Goal: Task Accomplishment & Management: Use online tool/utility

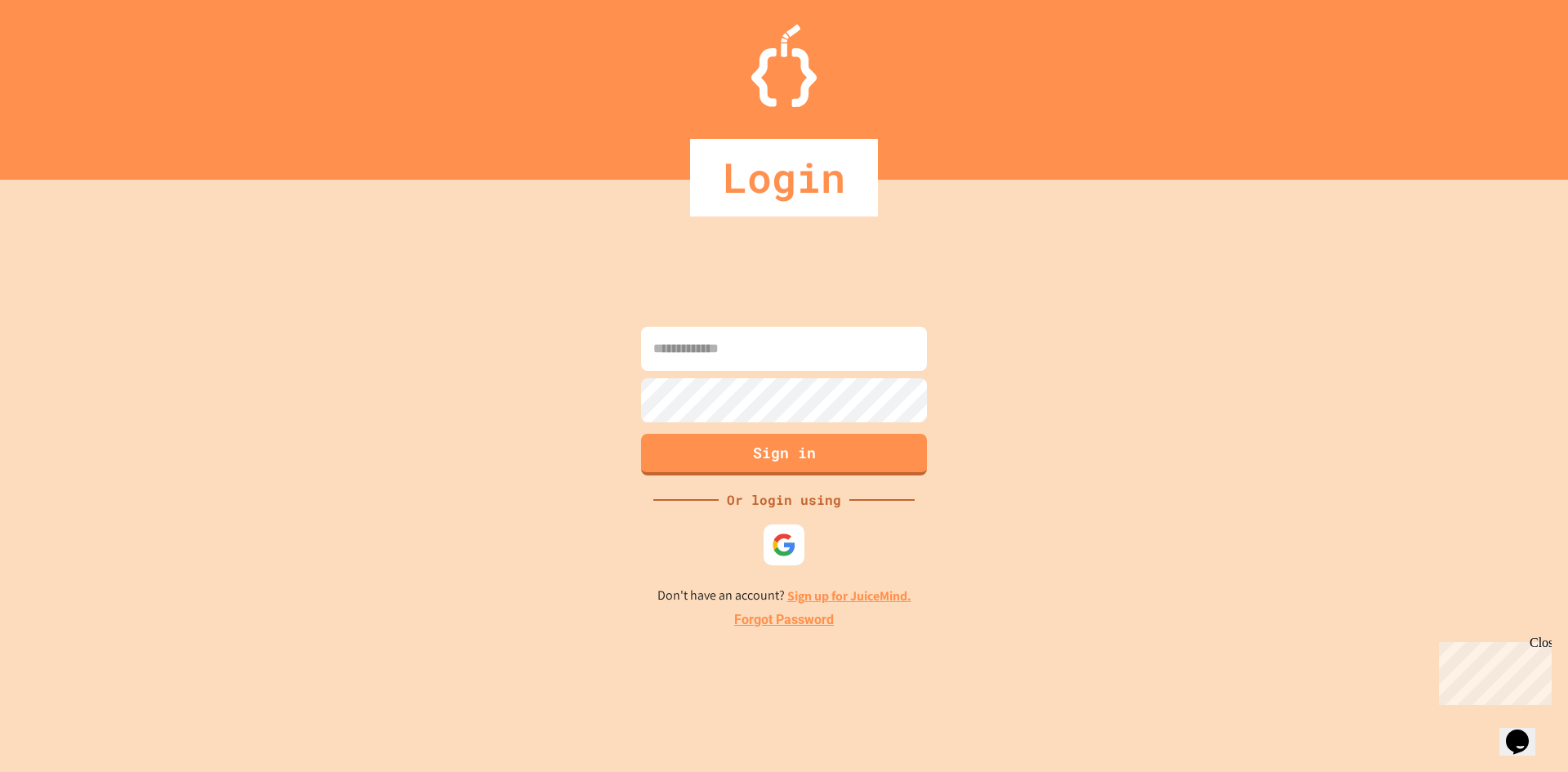
click at [733, 363] on input at bounding box center [784, 349] width 286 height 45
type input "**********"
drag, startPoint x: 772, startPoint y: 422, endPoint x: 770, endPoint y: 457, distance: 35.1
click at [770, 457] on button "Sign in" at bounding box center [784, 454] width 286 height 42
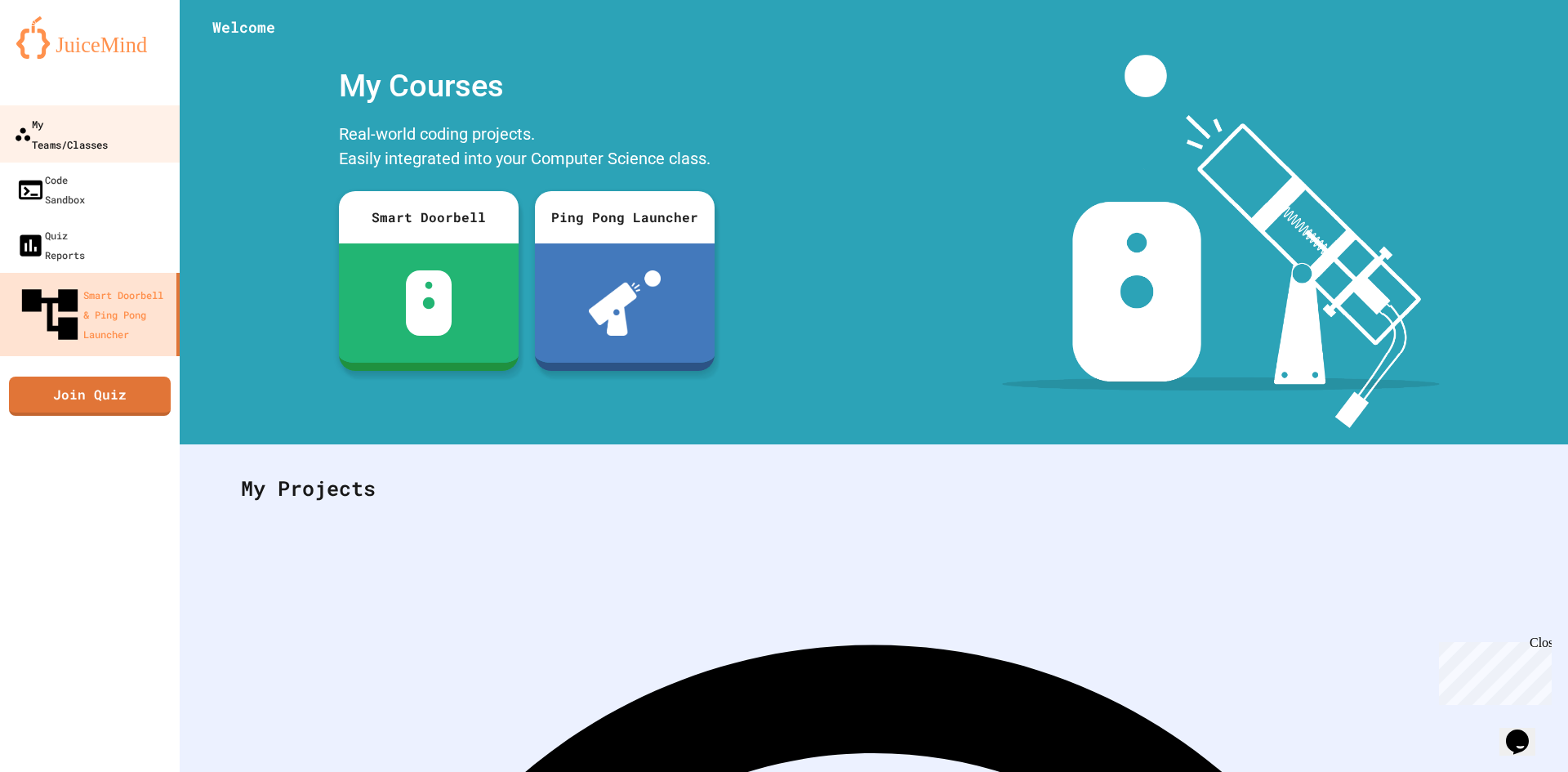
click at [56, 118] on div "My Teams/Classes" at bounding box center [60, 133] width 94 height 40
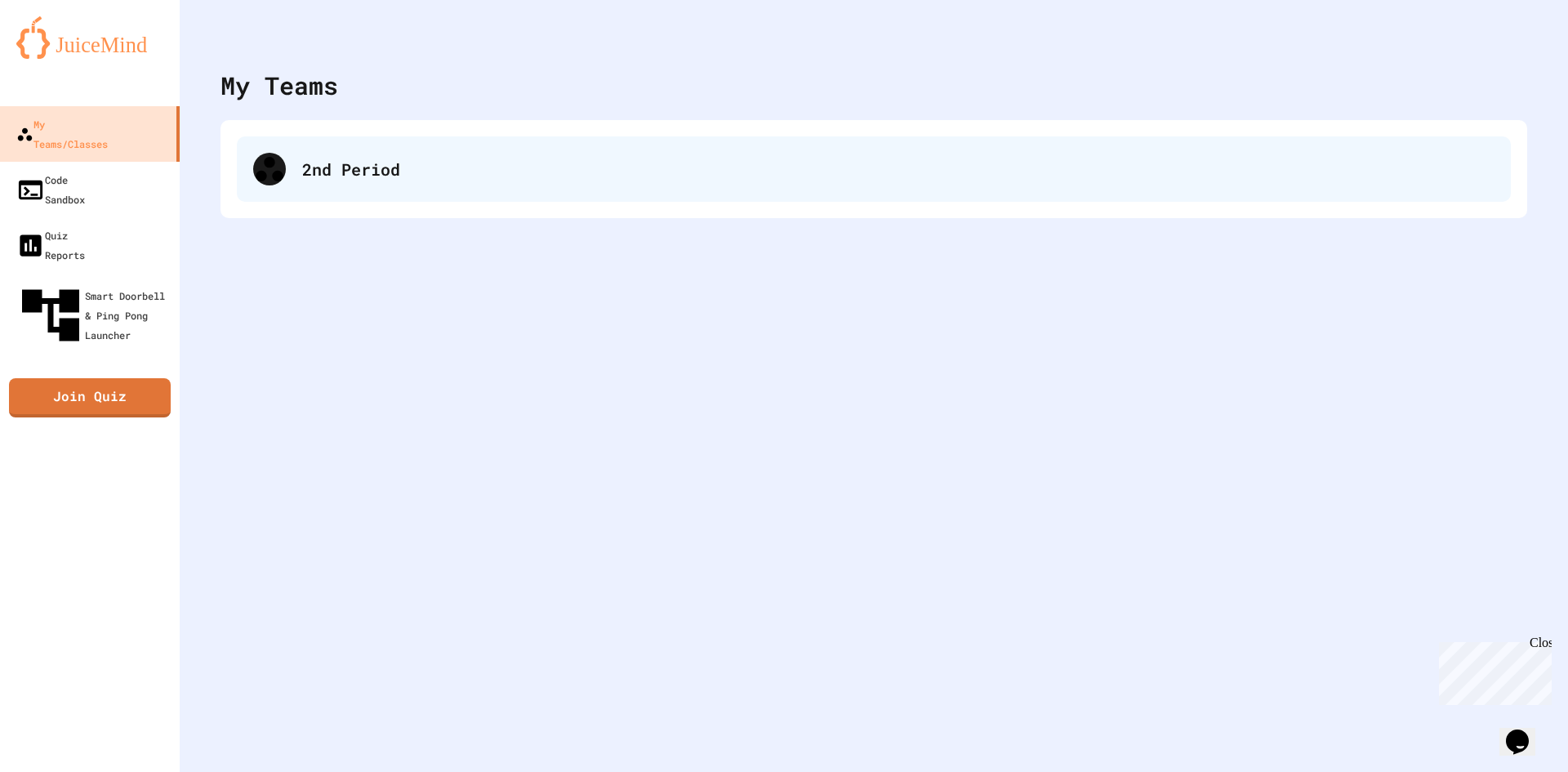
click at [339, 158] on div "2nd Period" at bounding box center [898, 169] width 1192 height 24
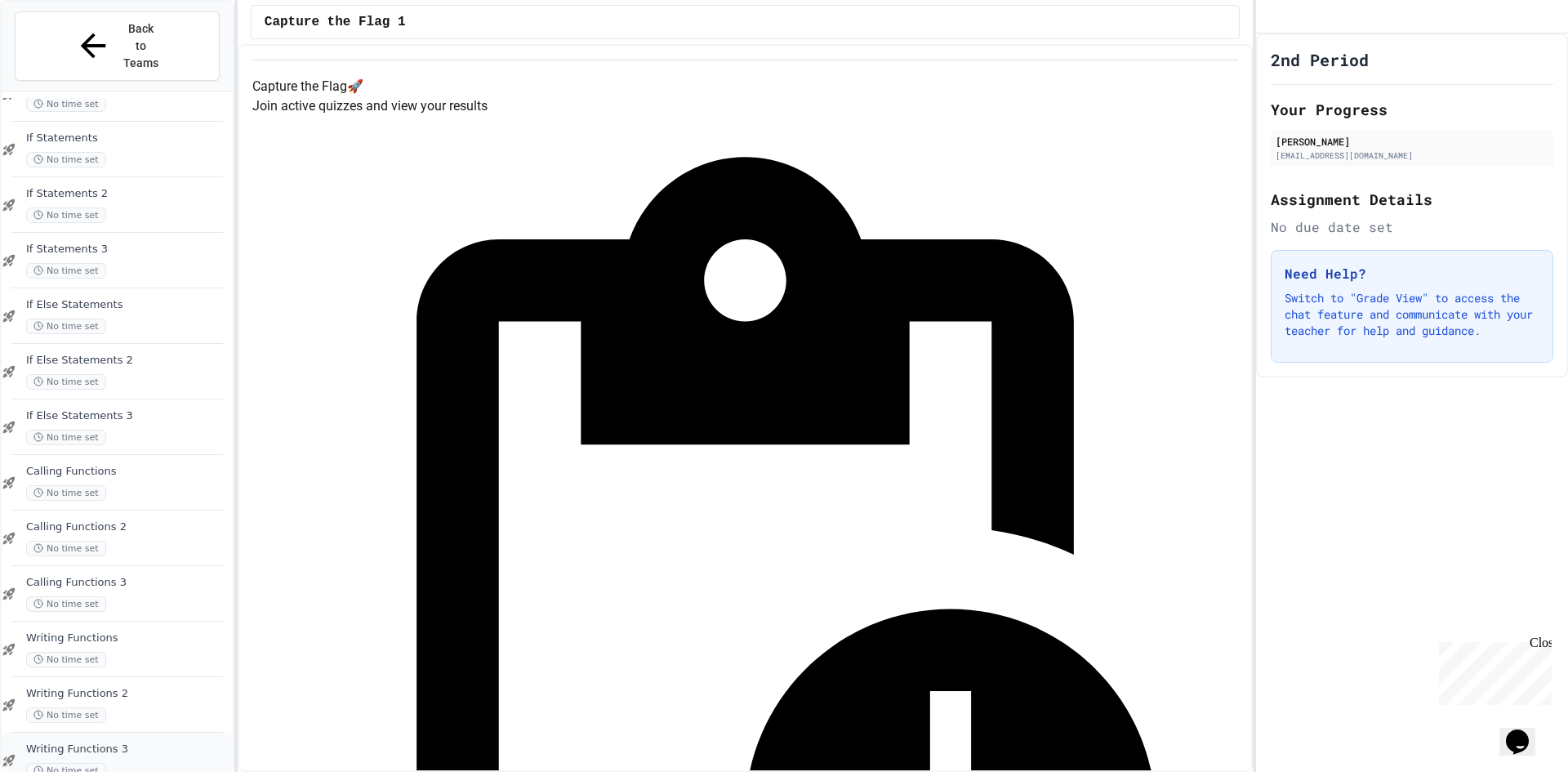
drag, startPoint x: 116, startPoint y: 725, endPoint x: 124, endPoint y: 721, distance: 8.9
click at [124, 743] on div "Writing Functions 3 No time set" at bounding box center [128, 760] width 203 height 36
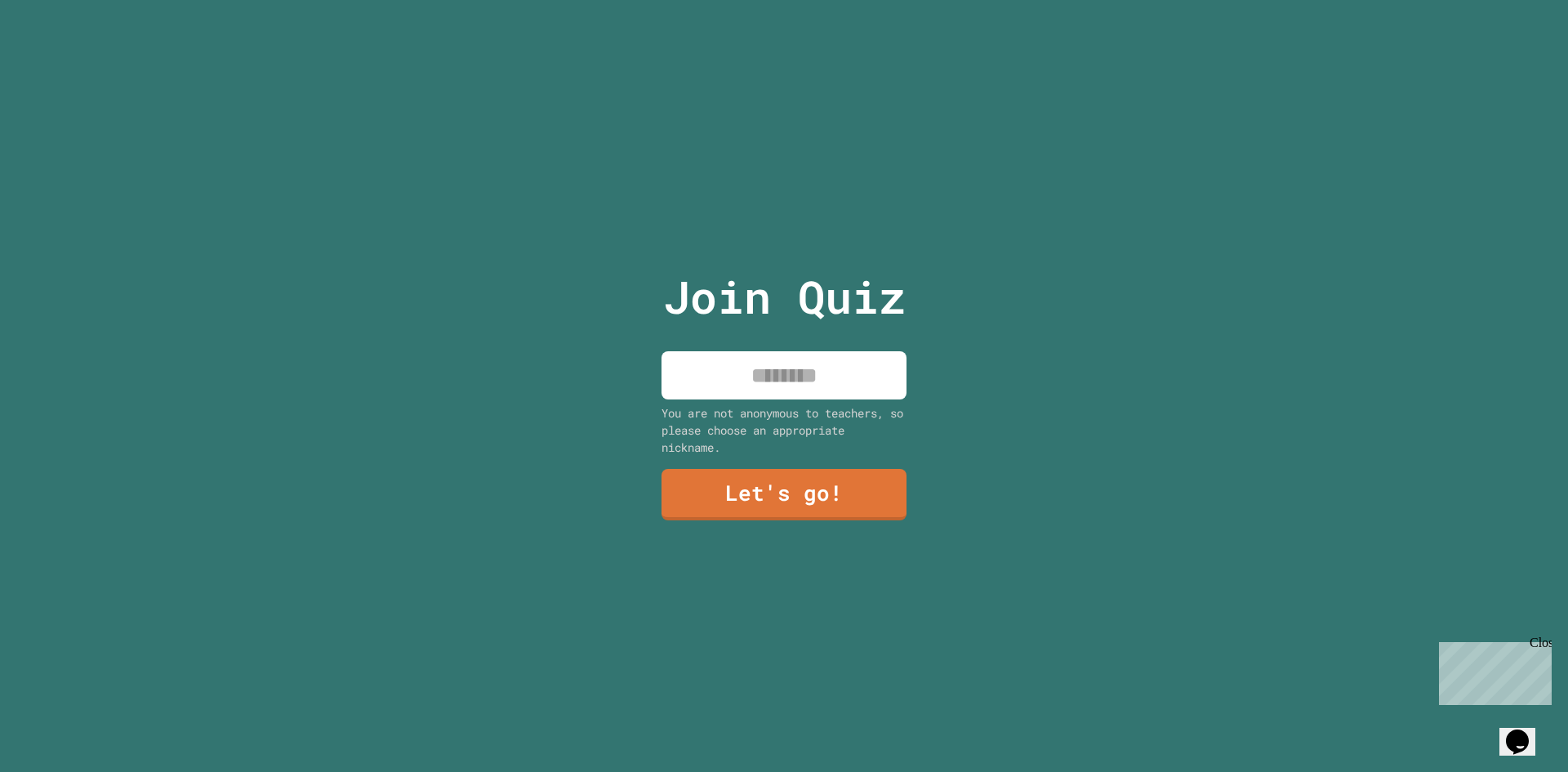
drag, startPoint x: 732, startPoint y: 332, endPoint x: 742, endPoint y: 362, distance: 31.6
click at [732, 335] on div "Join Quiz You are not anonymous to teachers, so please choose an appropriate ni…" at bounding box center [784, 386] width 275 height 772
drag, startPoint x: 745, startPoint y: 371, endPoint x: 747, endPoint y: 360, distance: 11.2
click at [746, 368] on input at bounding box center [784, 376] width 245 height 48
type input "******"
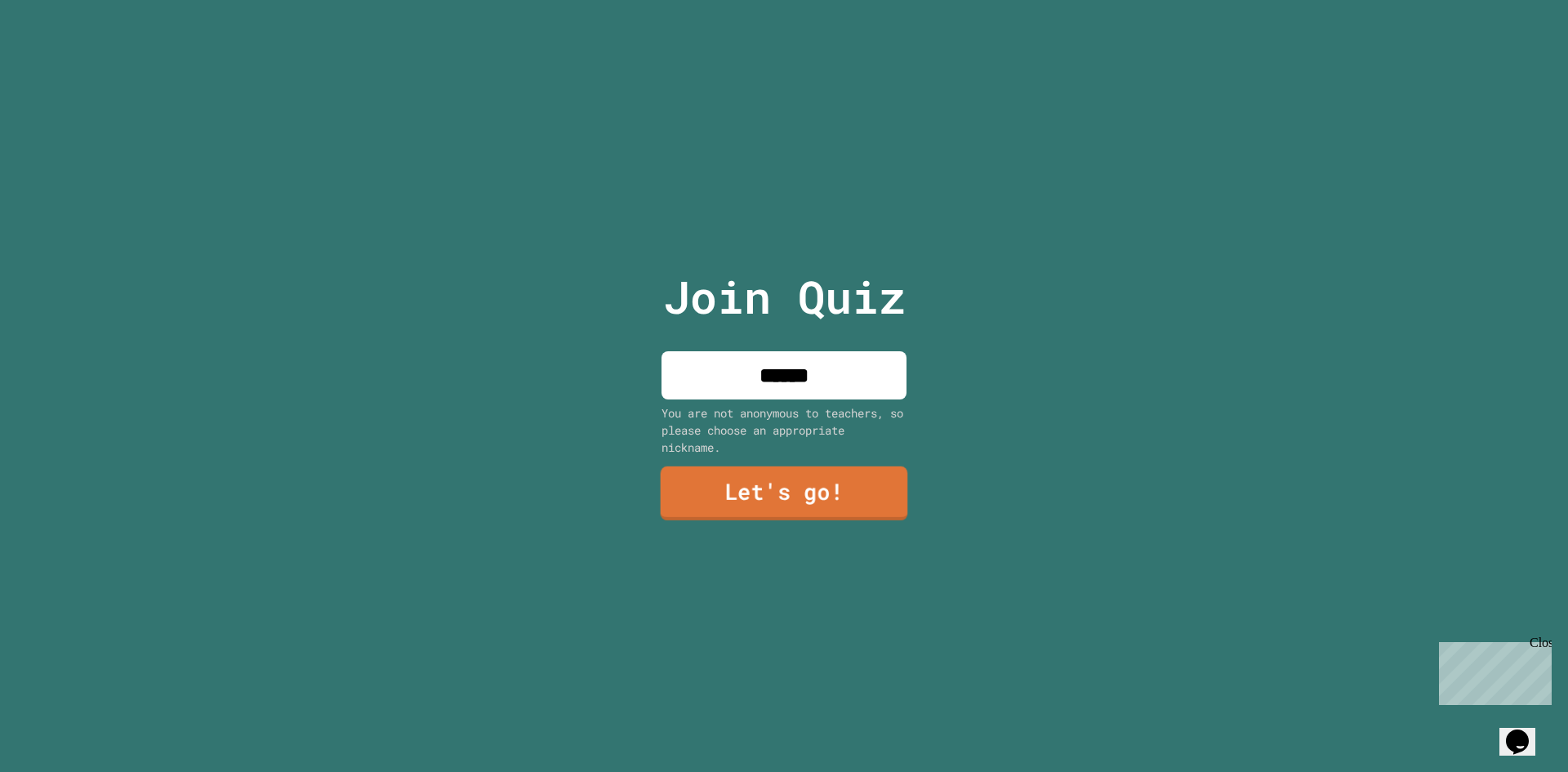
click at [827, 490] on link "Let's go!" at bounding box center [784, 494] width 248 height 54
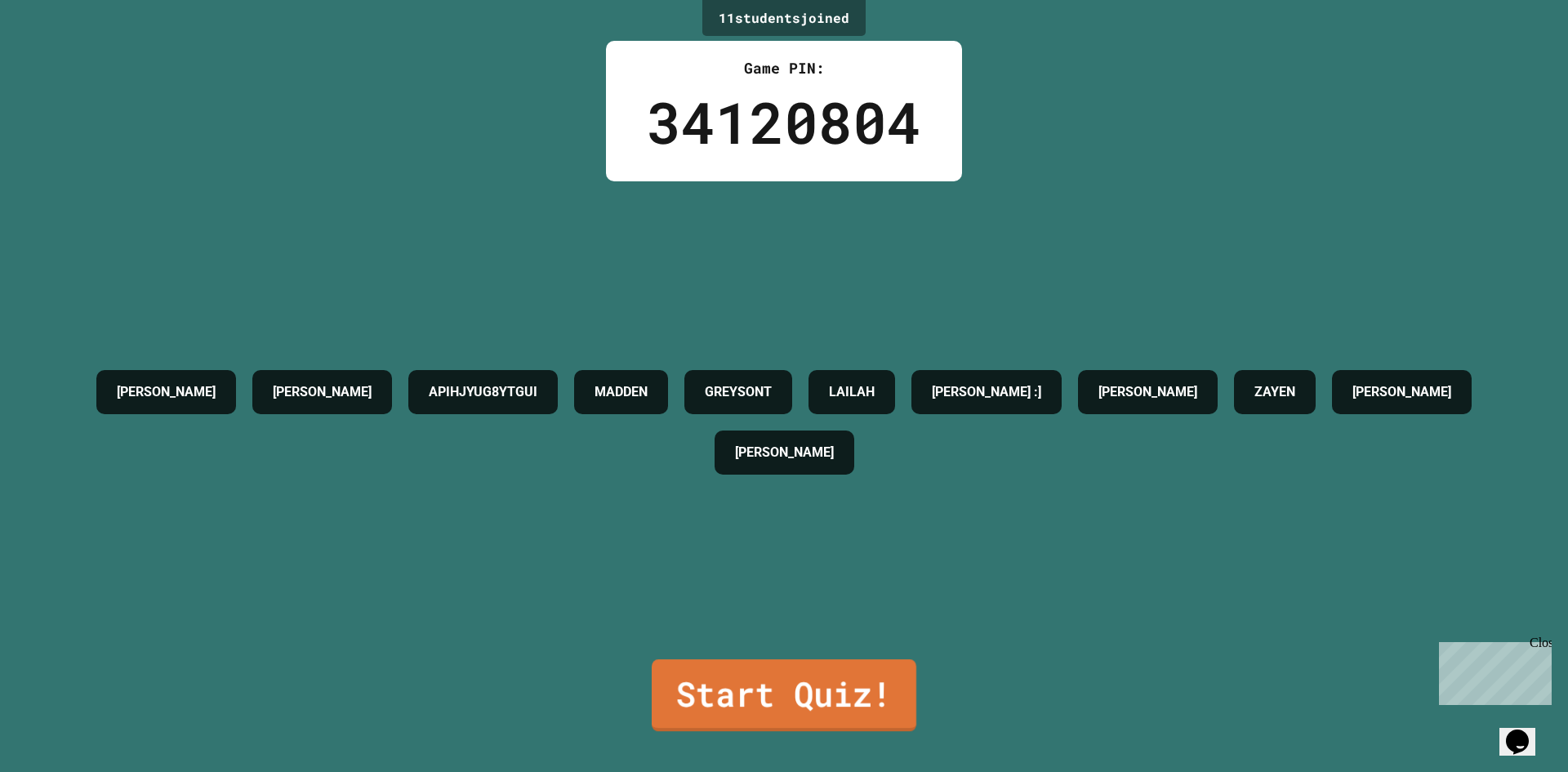
click at [760, 710] on link "Start Quiz!" at bounding box center [784, 695] width 264 height 72
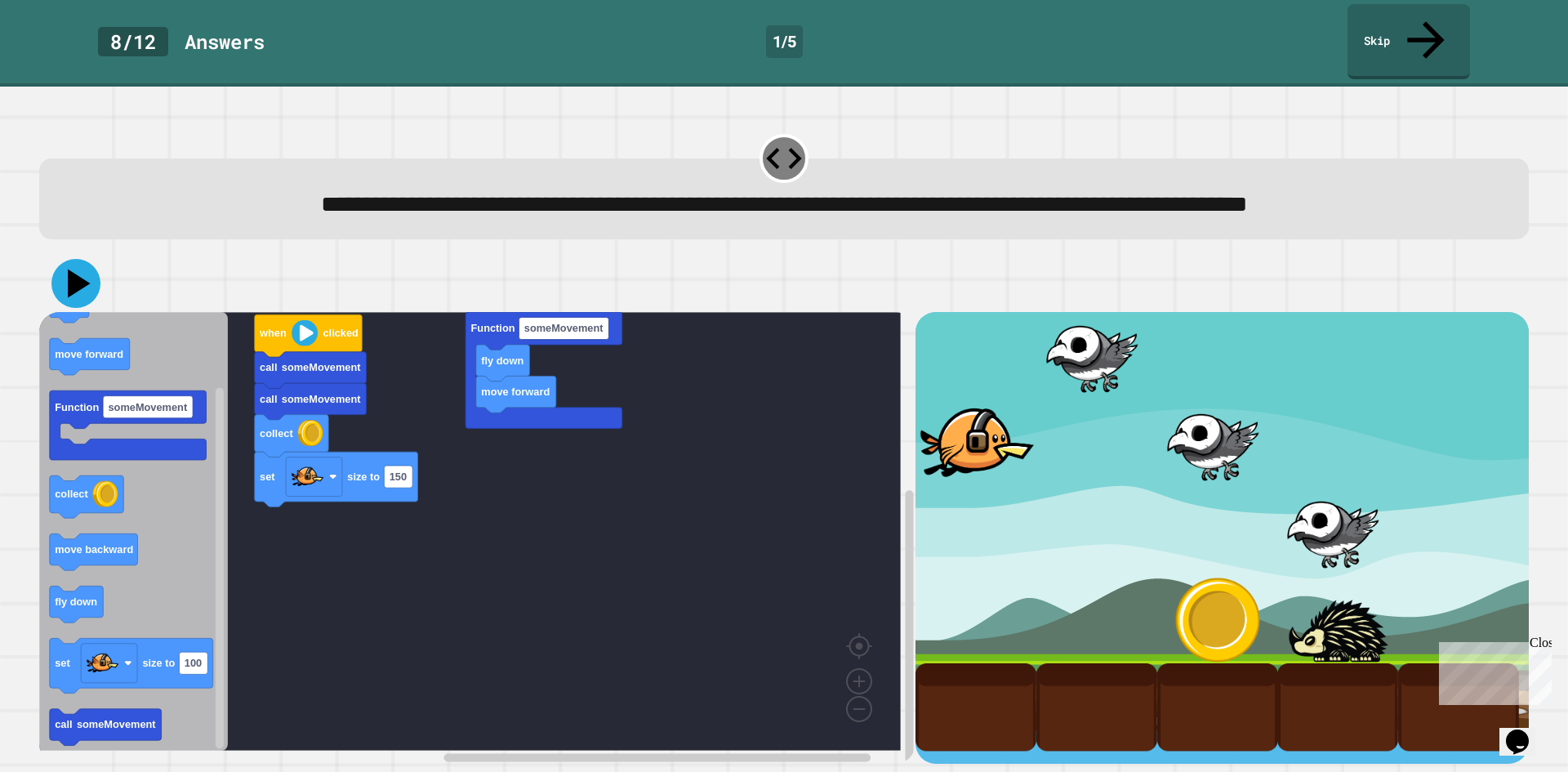
click at [64, 287] on icon at bounding box center [76, 283] width 49 height 49
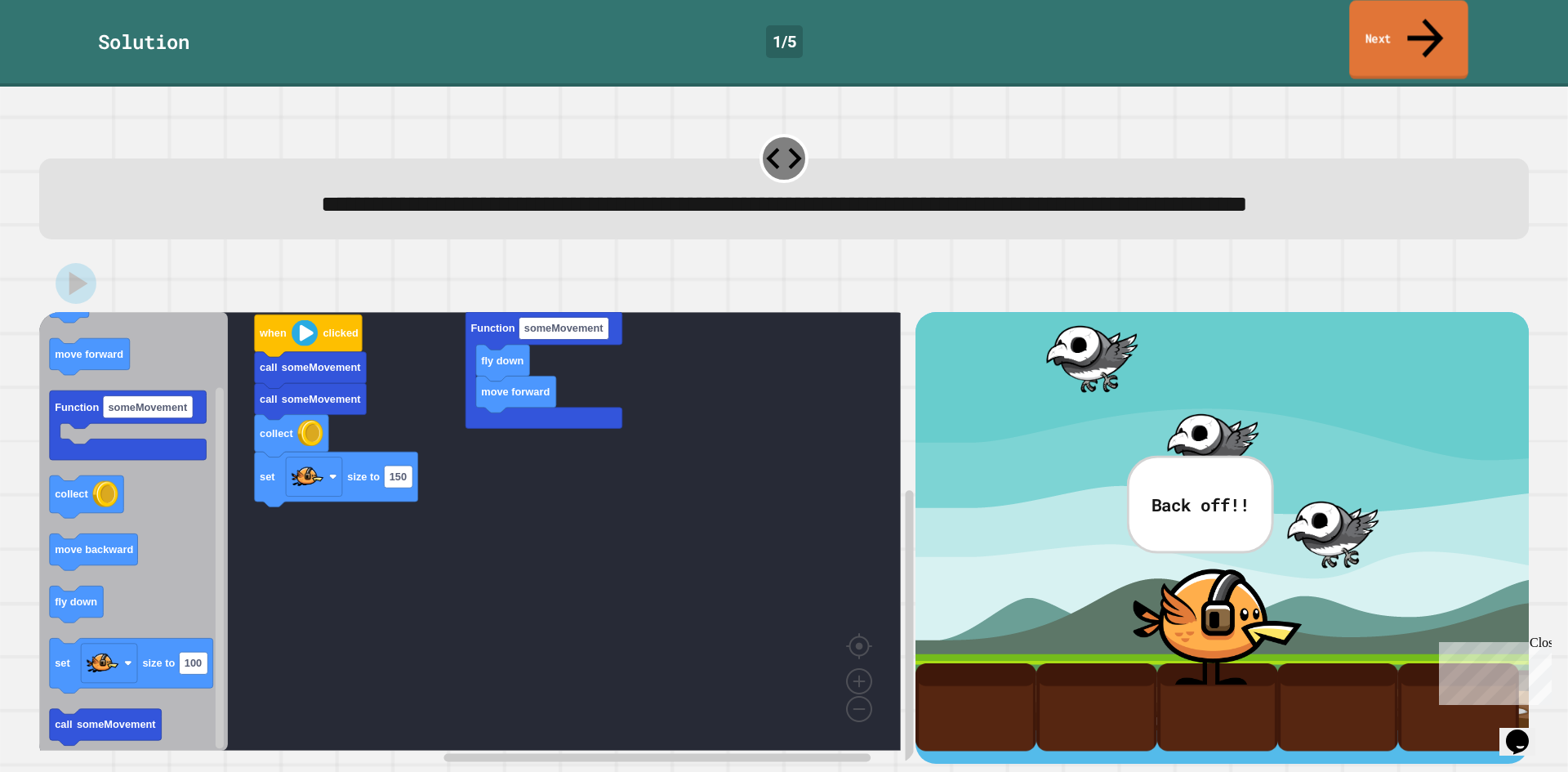
click at [1442, 14] on link "Next" at bounding box center [1408, 40] width 118 height 79
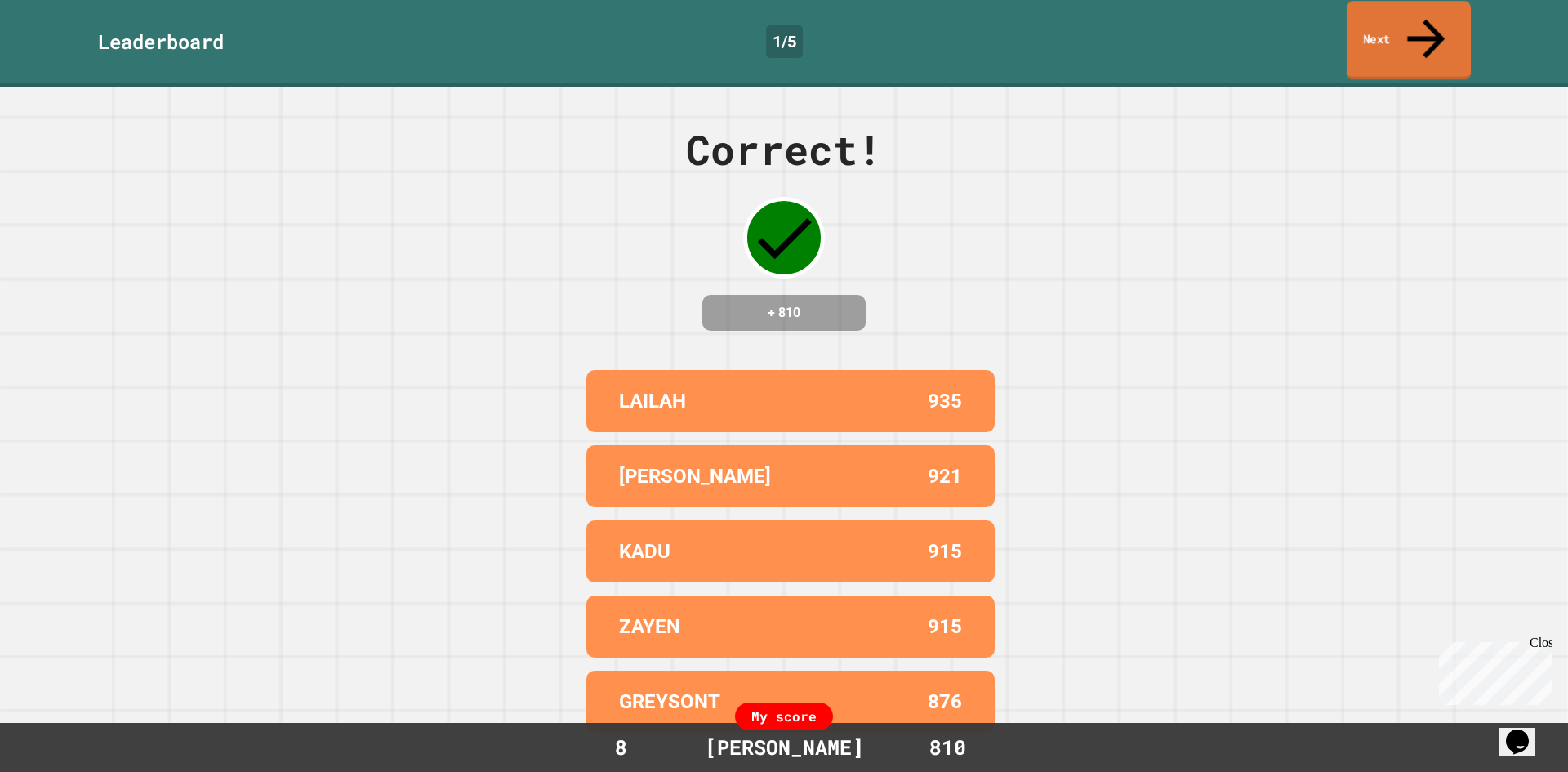
click at [1439, 18] on link "Next" at bounding box center [1409, 41] width 124 height 79
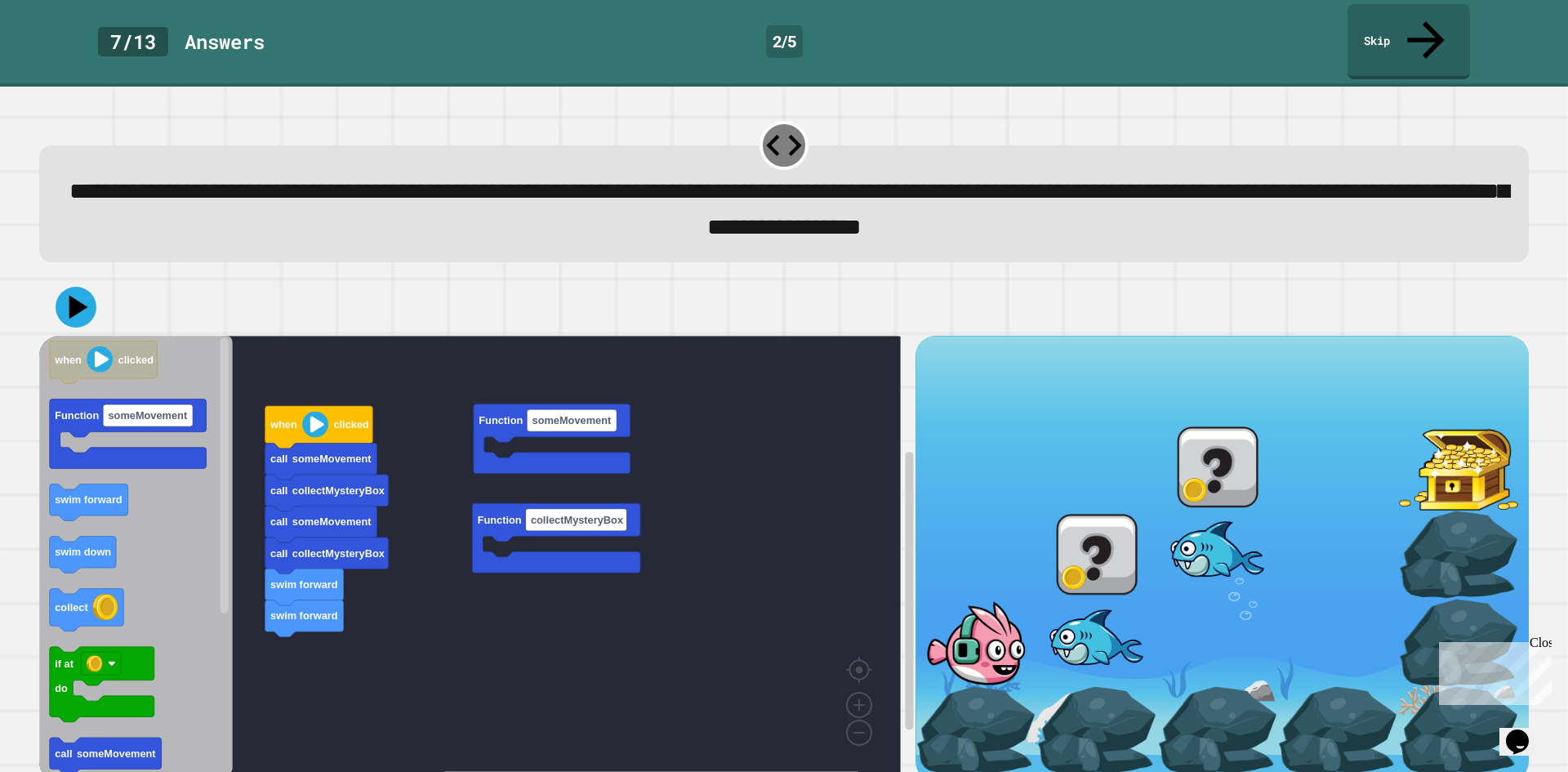
scroll to position [14, 0]
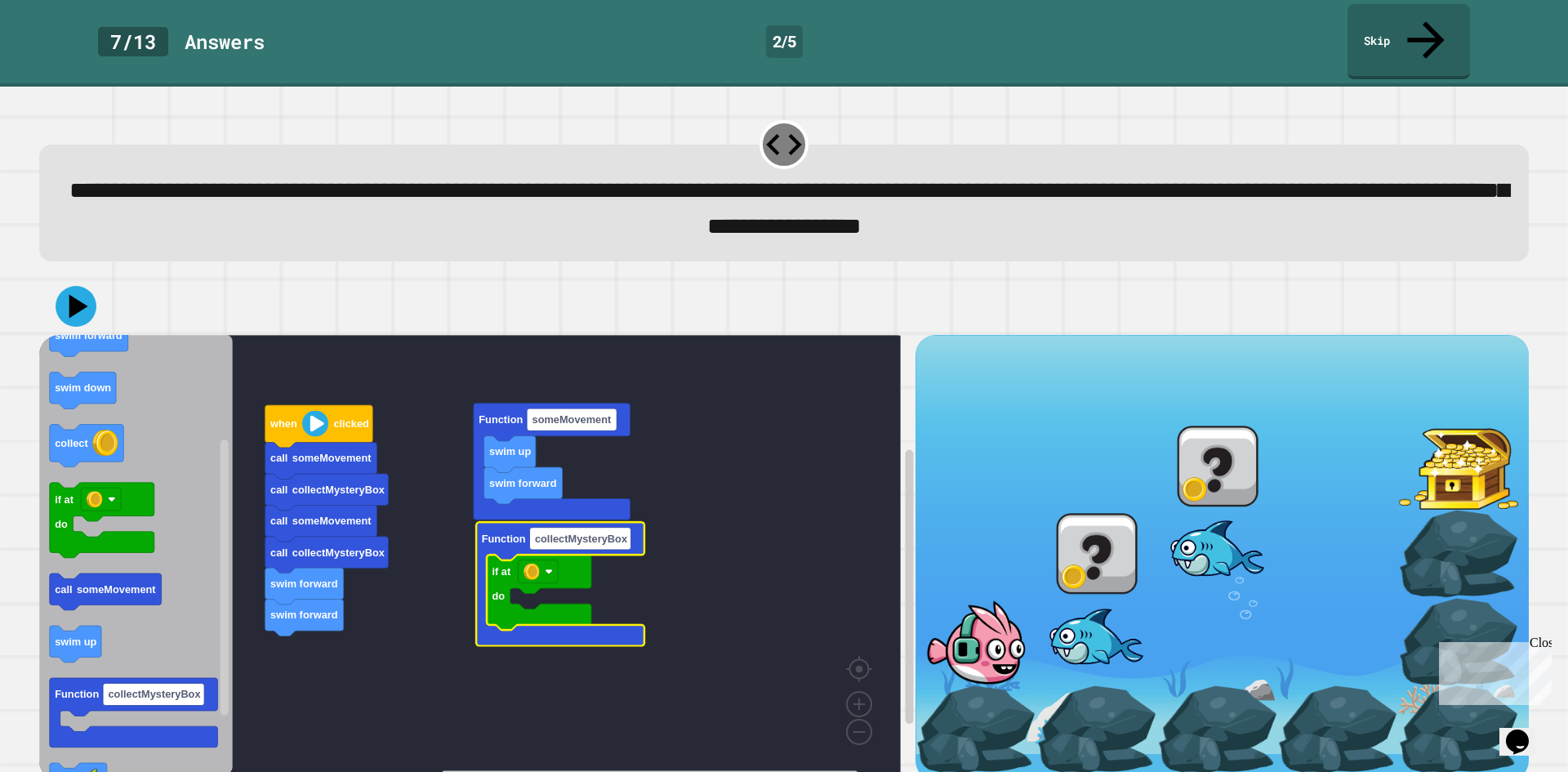
click at [445, 571] on rect "Blockly Workspace" at bounding box center [470, 554] width 862 height 439
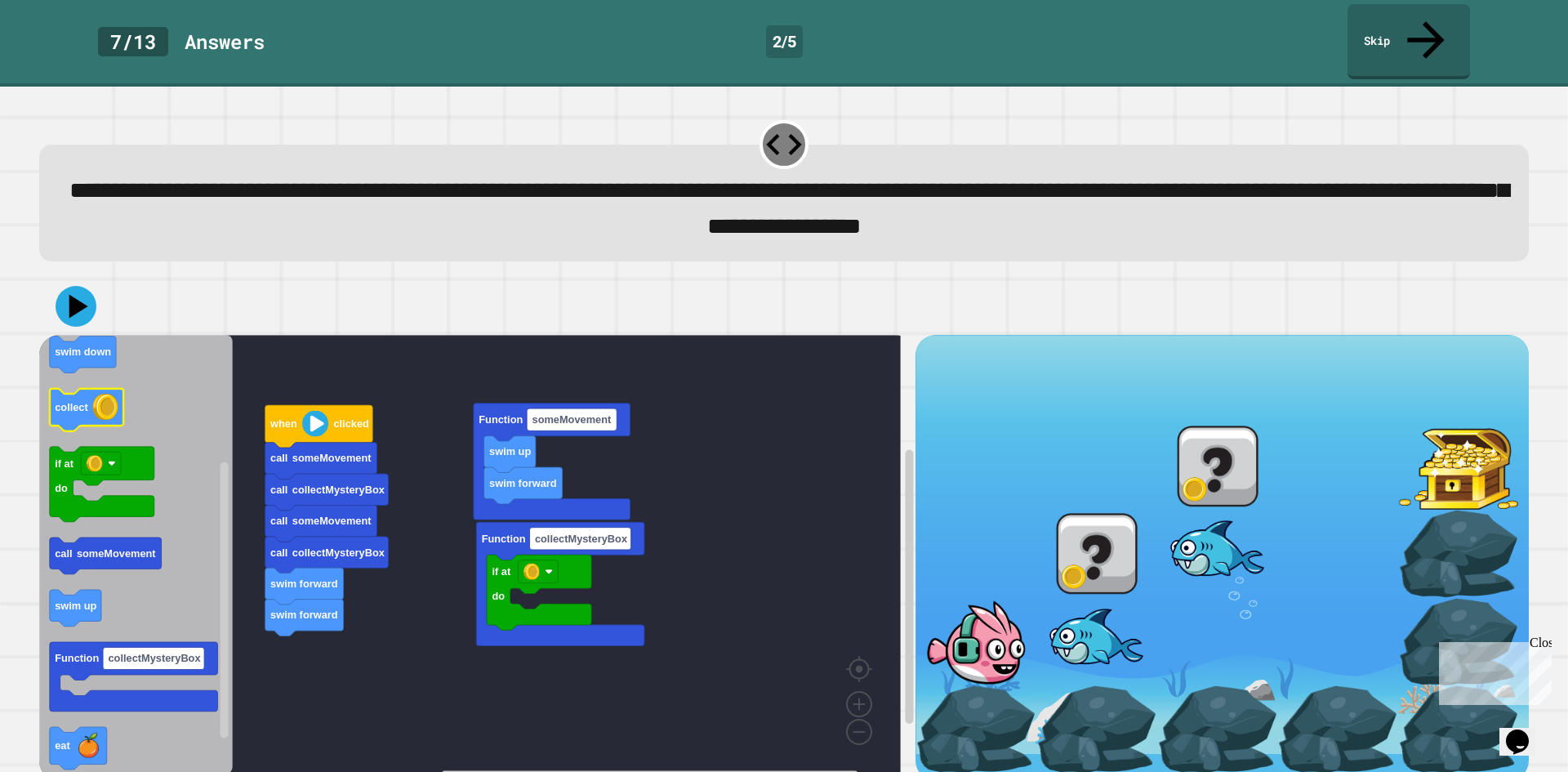
click at [100, 402] on icon "Blockly Workspace" at bounding box center [136, 554] width 194 height 439
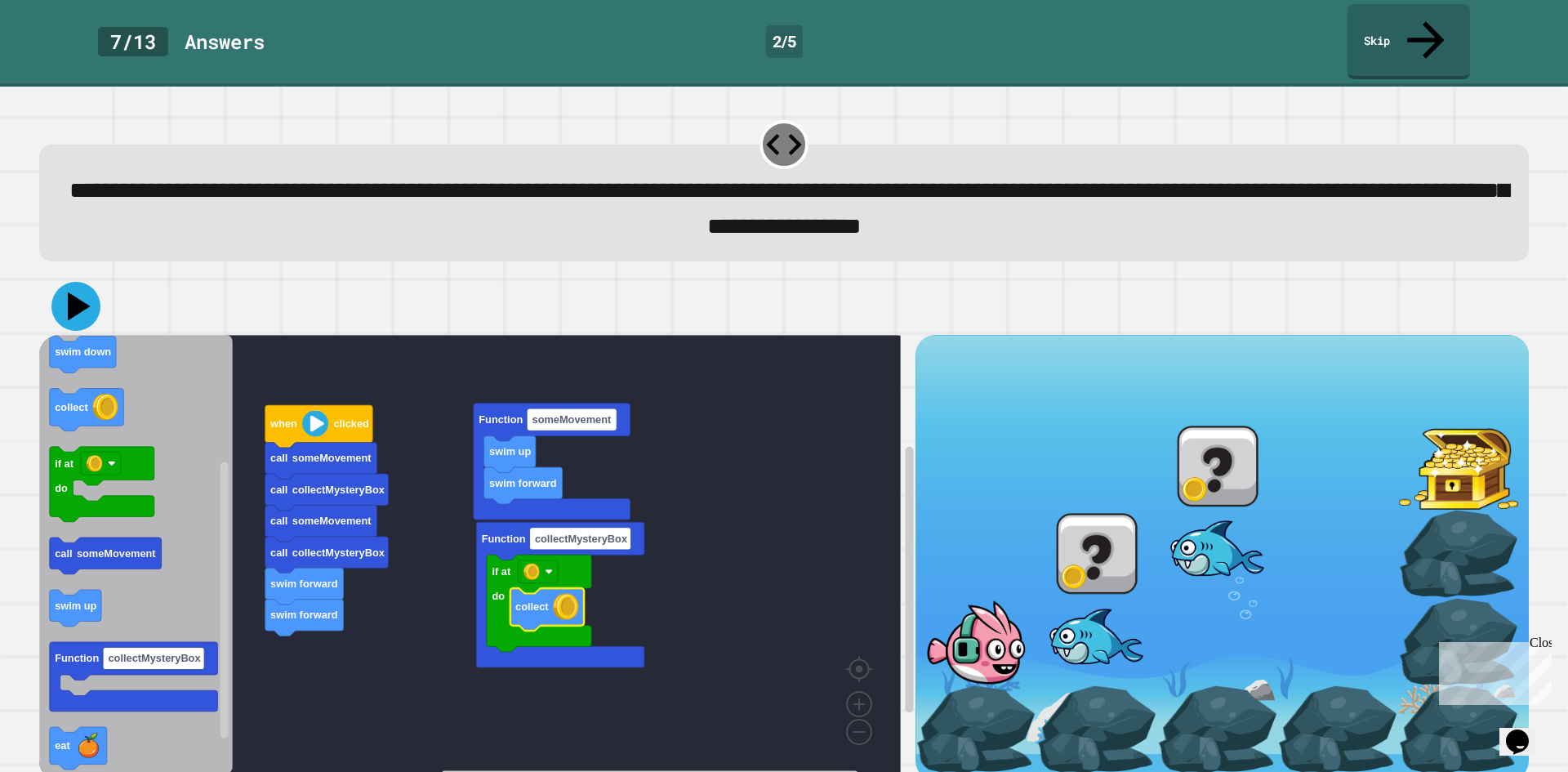
click at [80, 287] on icon at bounding box center [76, 306] width 49 height 49
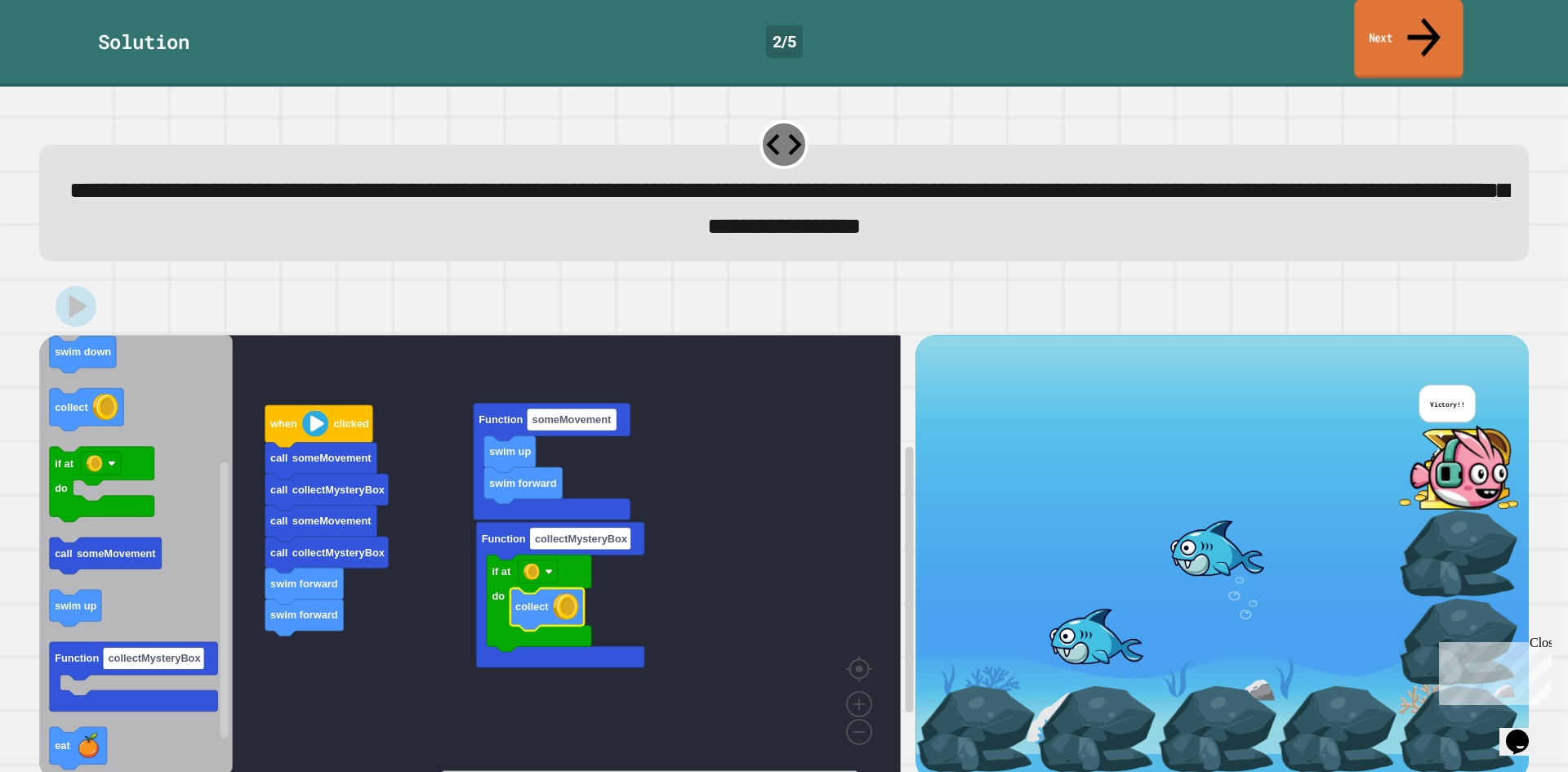
click at [1419, 18] on icon at bounding box center [1424, 37] width 49 height 58
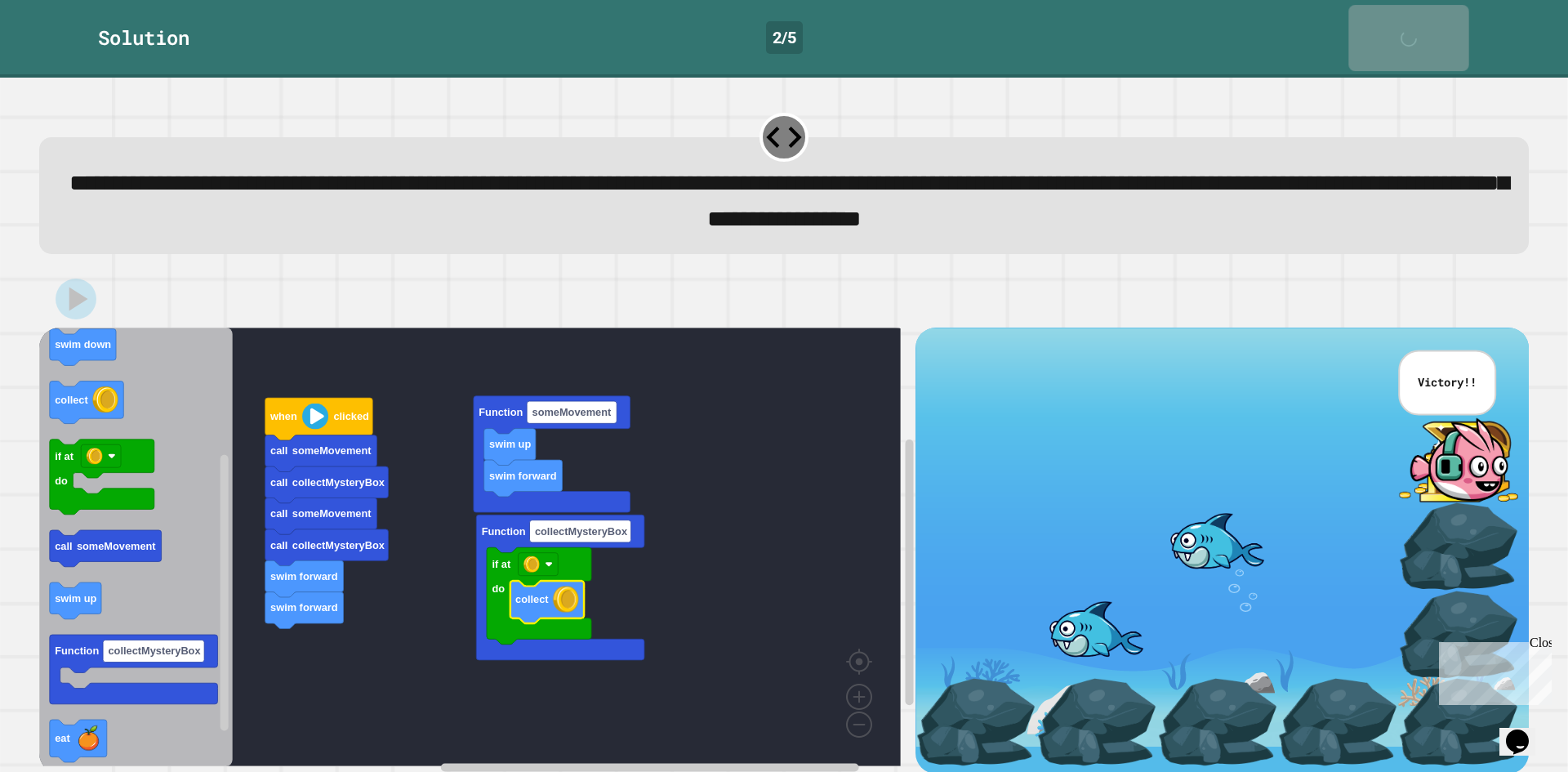
click at [1419, 18] on div "Next" at bounding box center [1408, 37] width 40 height 49
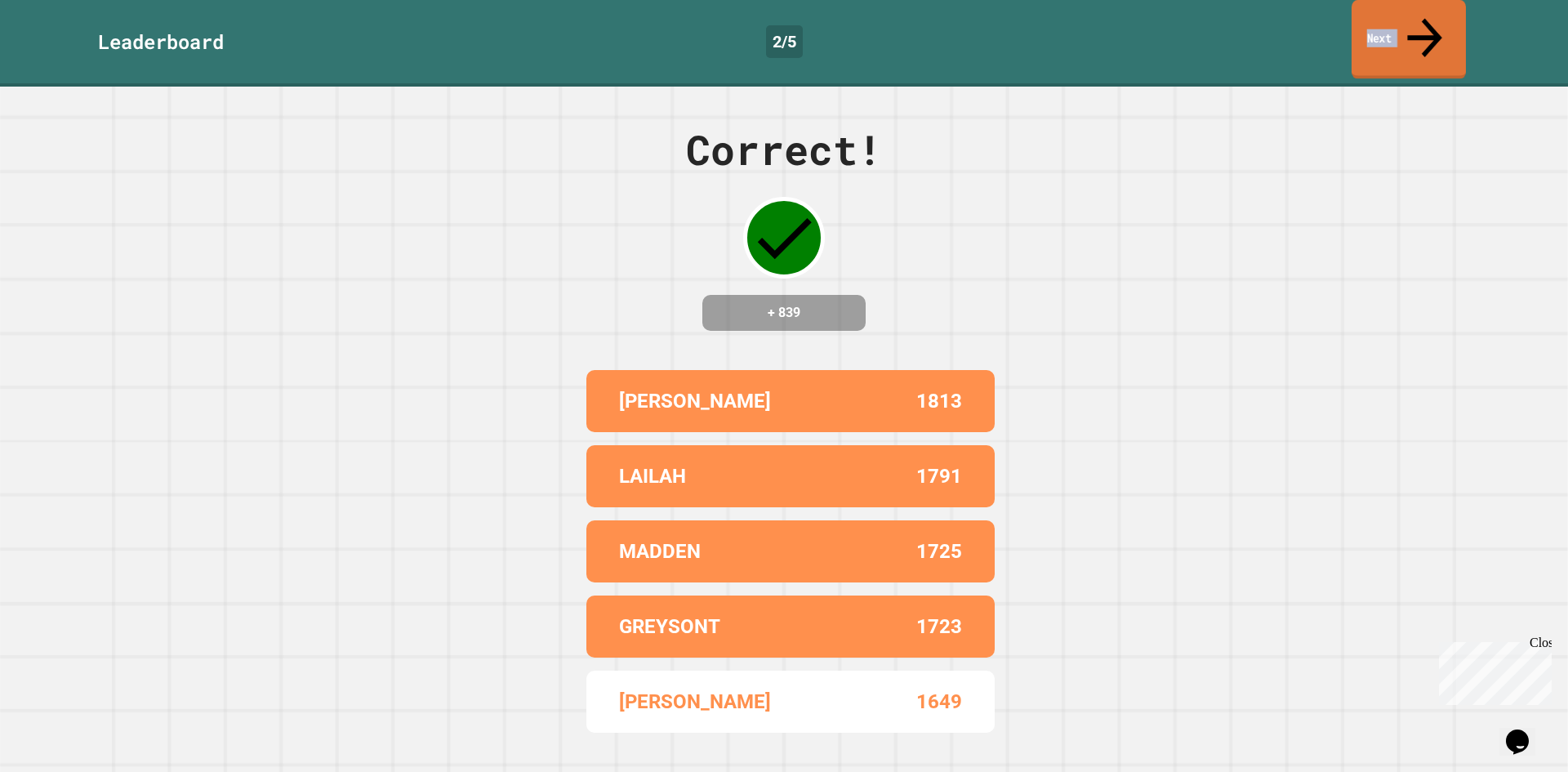
click at [1419, 18] on icon at bounding box center [1425, 37] width 51 height 58
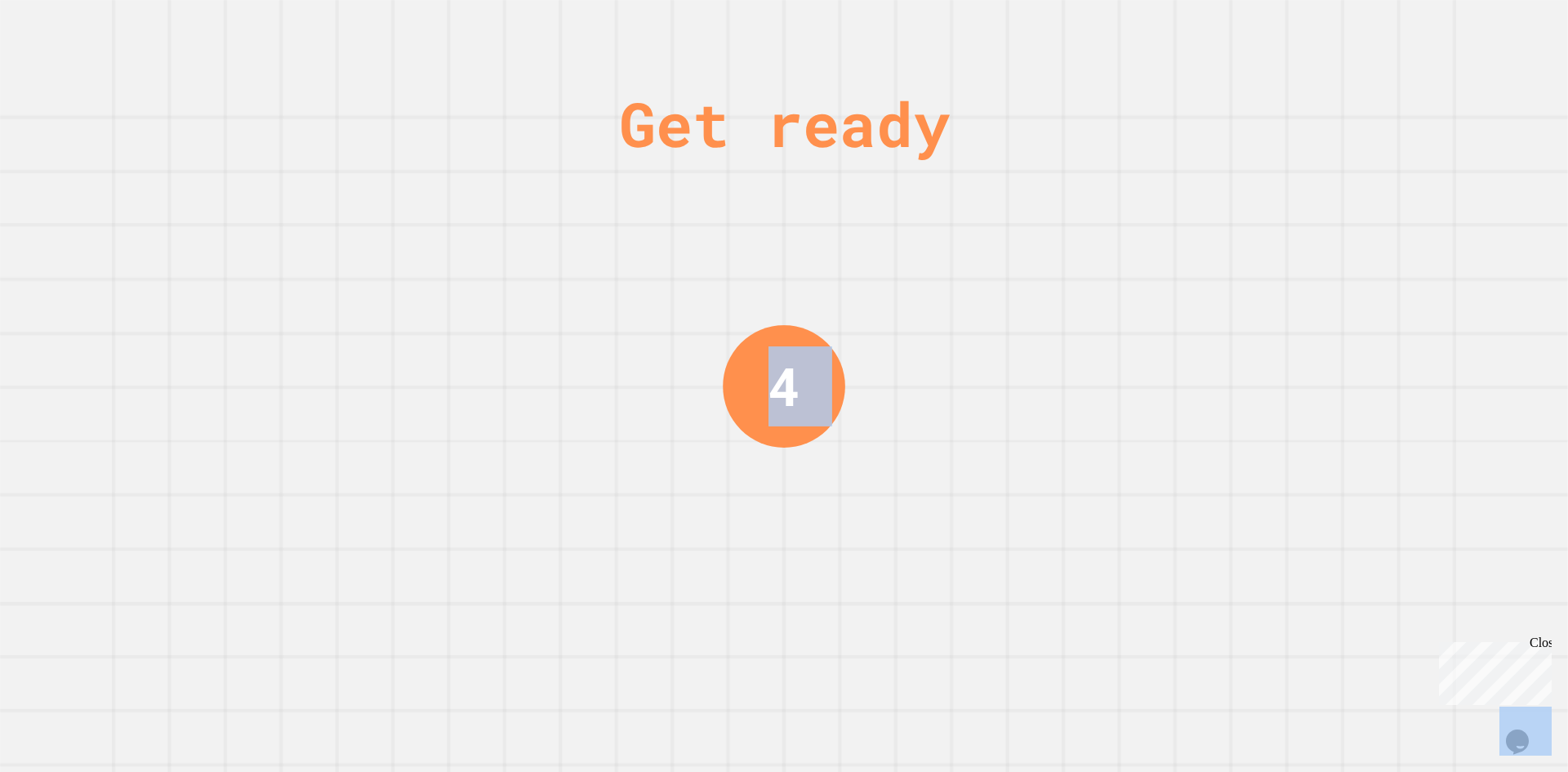
click at [1419, 18] on div "Get ready 4" at bounding box center [784, 386] width 1568 height 772
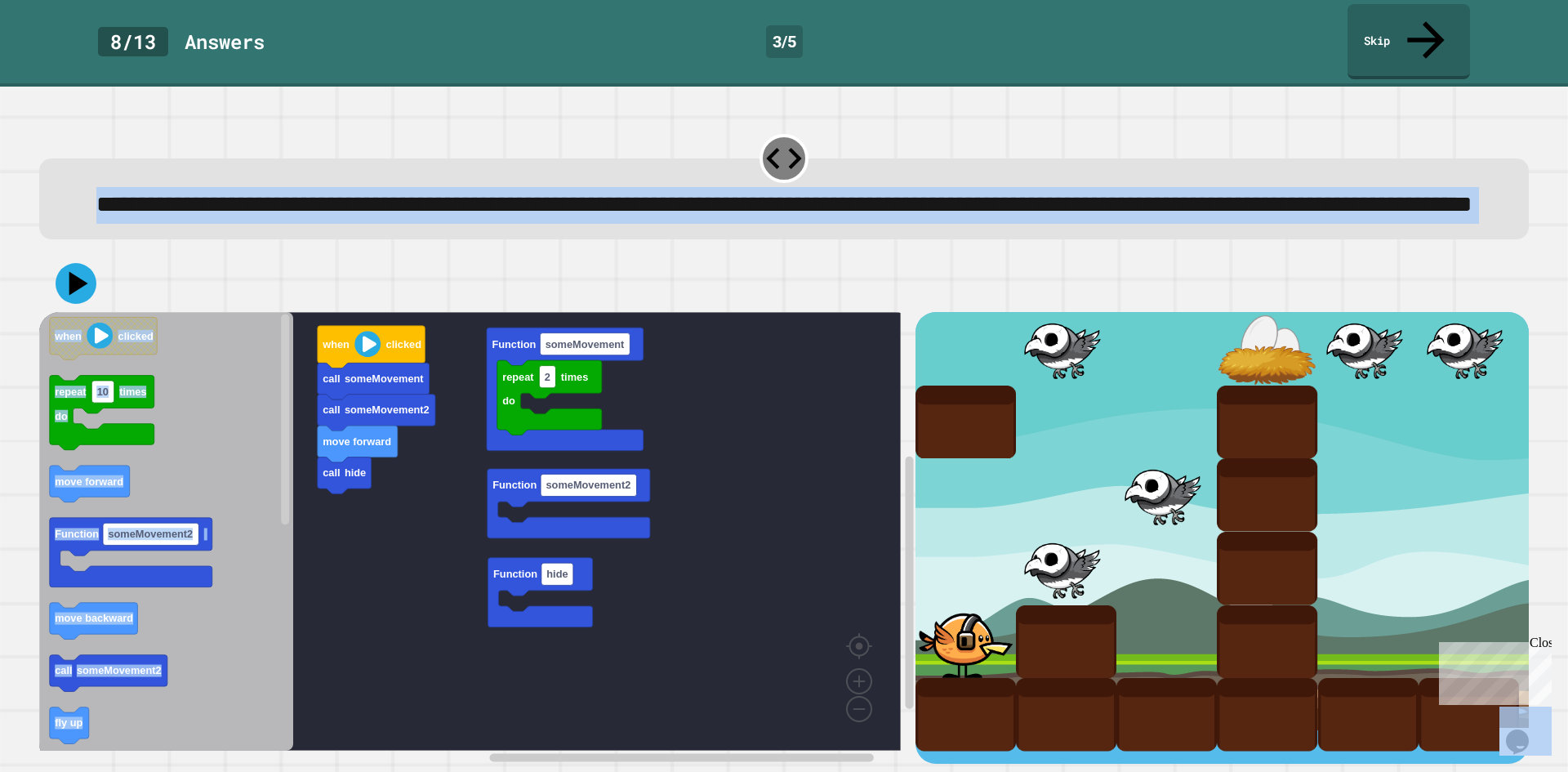
click at [174, 452] on icon "Blockly Workspace" at bounding box center [166, 531] width 254 height 439
click at [693, 456] on rect "Blockly Workspace" at bounding box center [470, 531] width 862 height 439
click at [420, 602] on rect "Blockly Workspace" at bounding box center [470, 531] width 862 height 439
click at [197, 420] on icon "Blockly Workspace" at bounding box center [166, 531] width 254 height 439
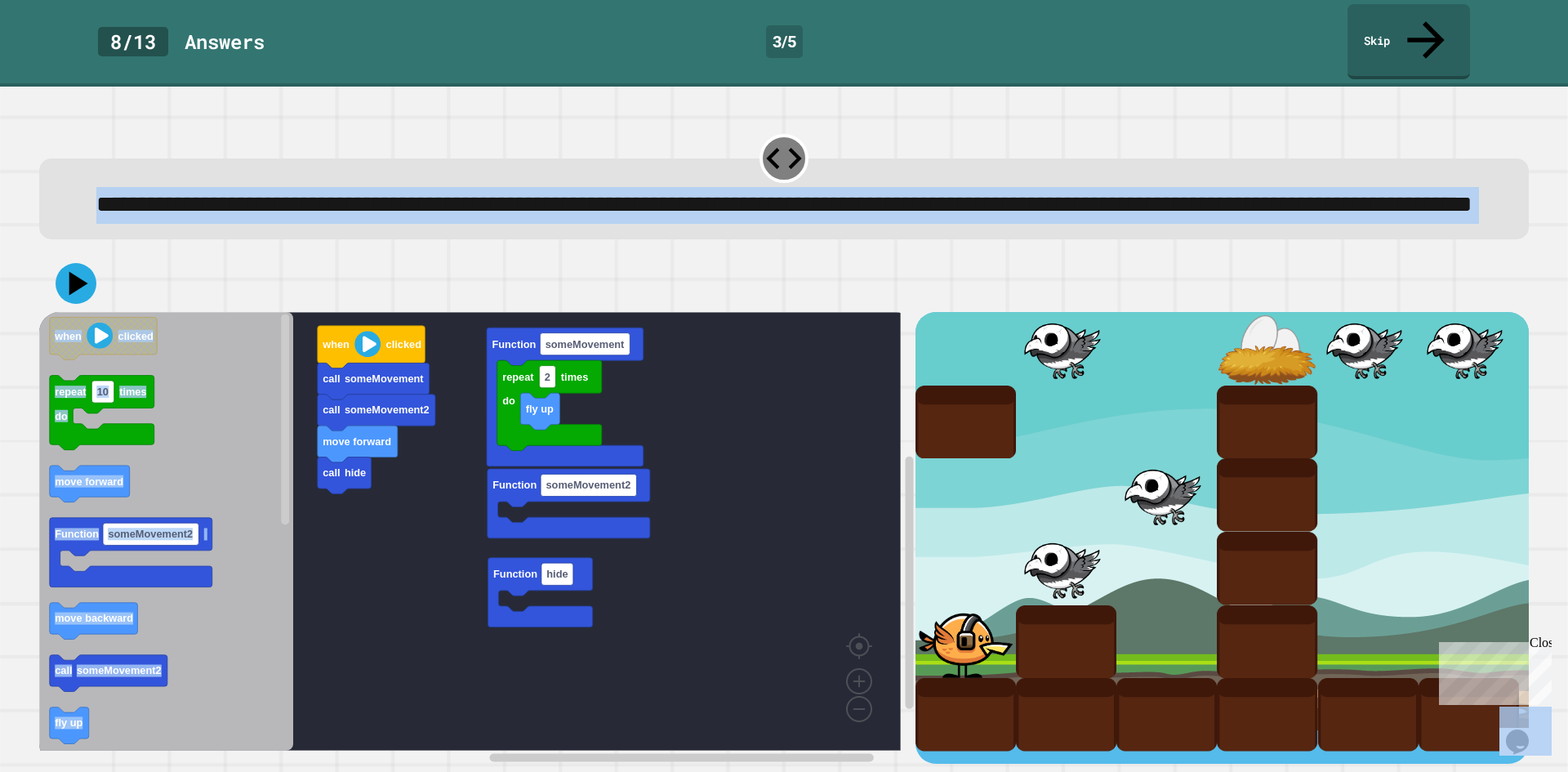
click at [290, 206] on div "**********" at bounding box center [784, 204] width 1431 height 36
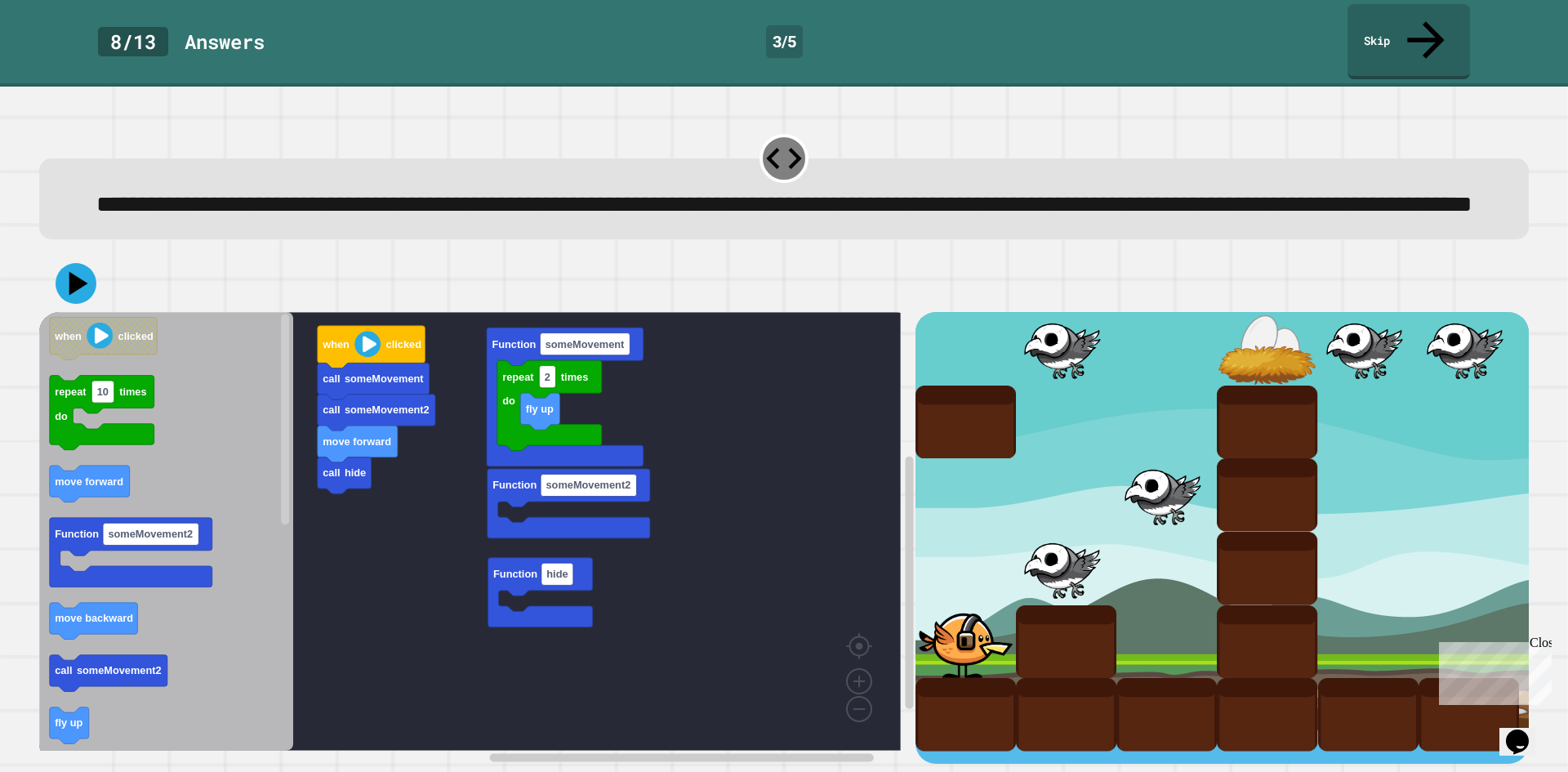
click at [287, 210] on div "**********" at bounding box center [784, 204] width 1431 height 36
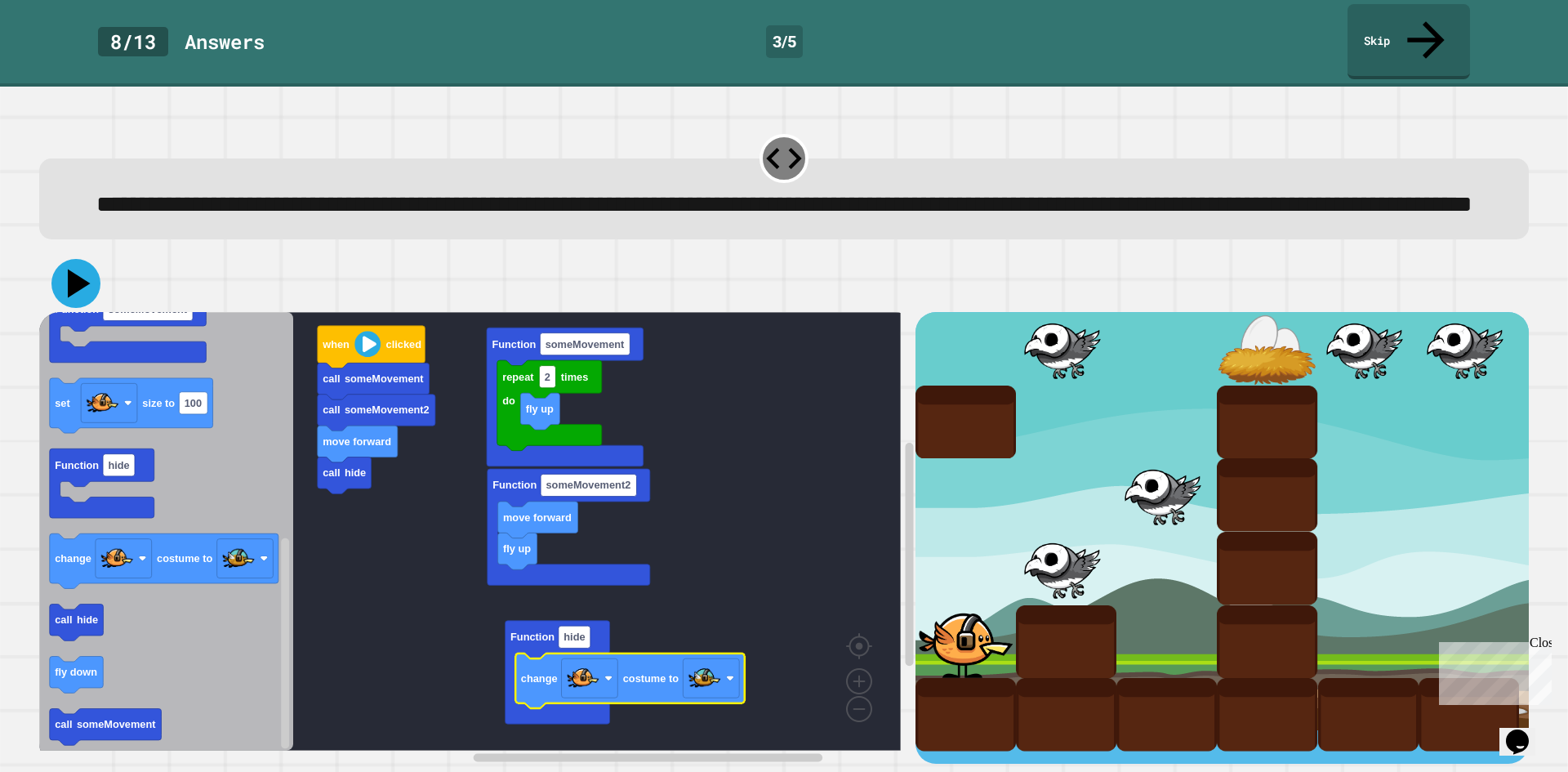
click at [52, 279] on button at bounding box center [76, 283] width 49 height 49
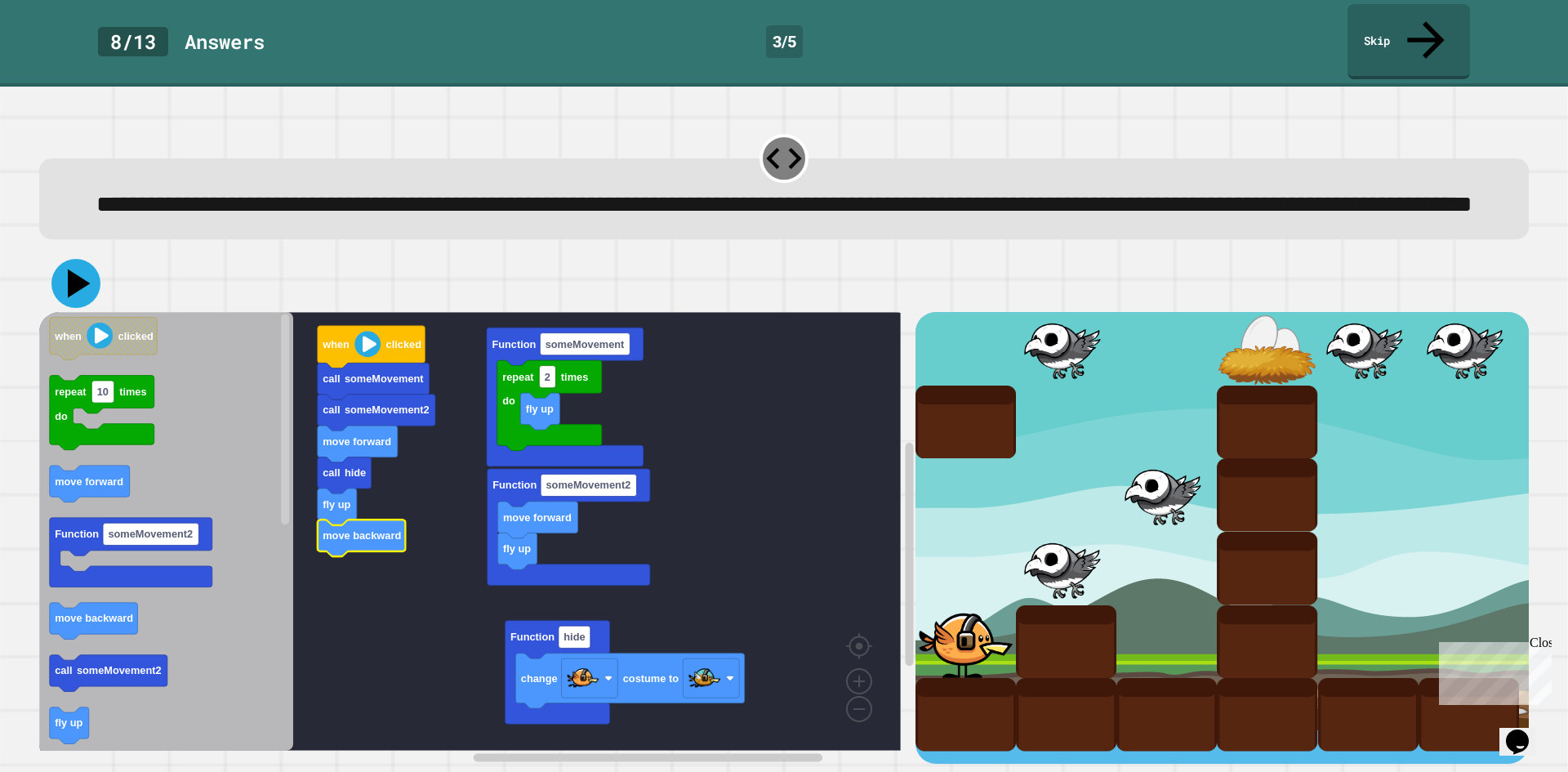
click at [60, 280] on icon at bounding box center [76, 283] width 49 height 49
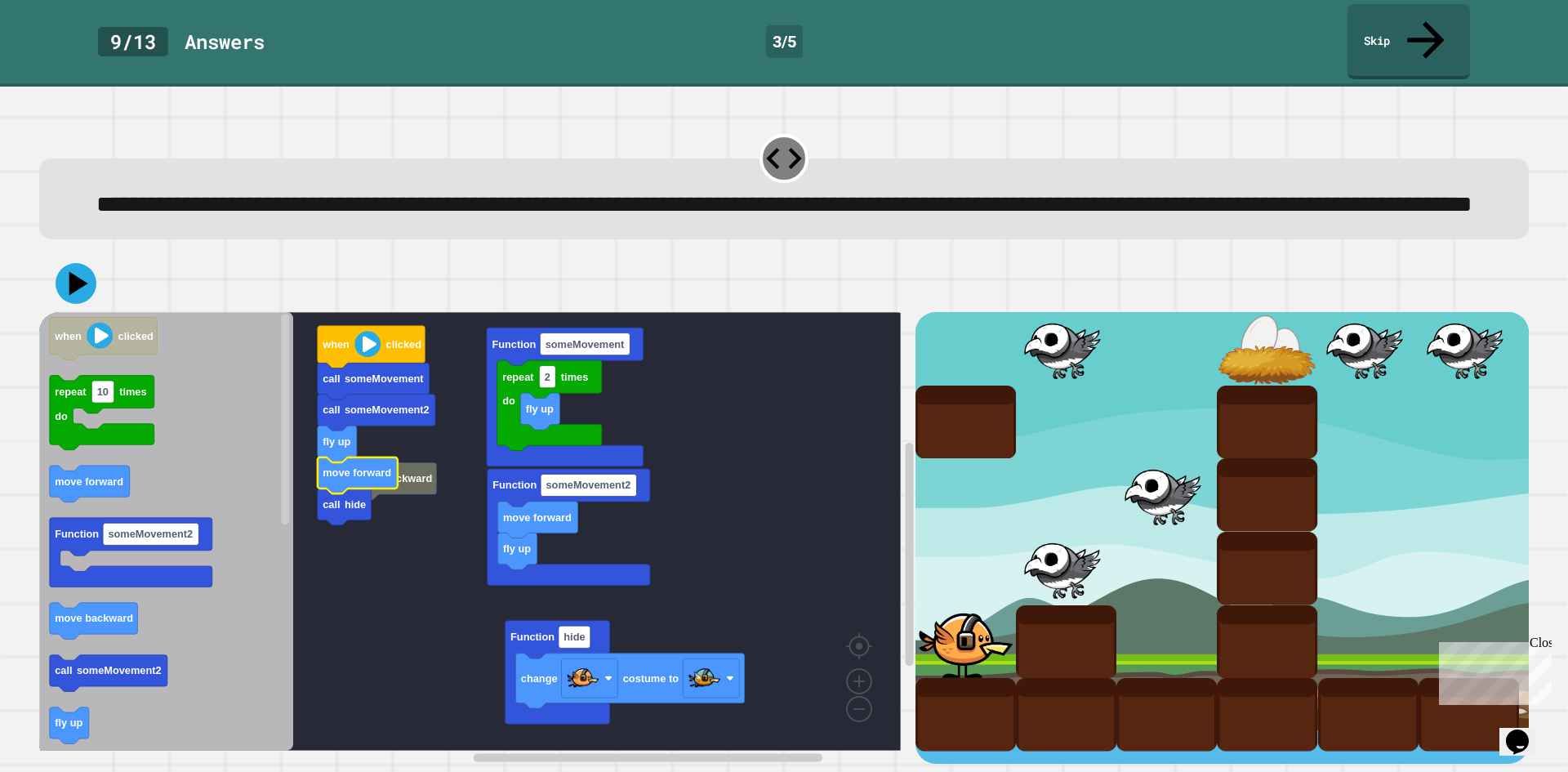
drag, startPoint x: 100, startPoint y: 292, endPoint x: 97, endPoint y: 282, distance: 10.4
click at [99, 288] on div at bounding box center [784, 283] width 1490 height 57
click at [81, 294] on icon at bounding box center [76, 284] width 42 height 42
click at [89, 285] on icon at bounding box center [76, 283] width 49 height 49
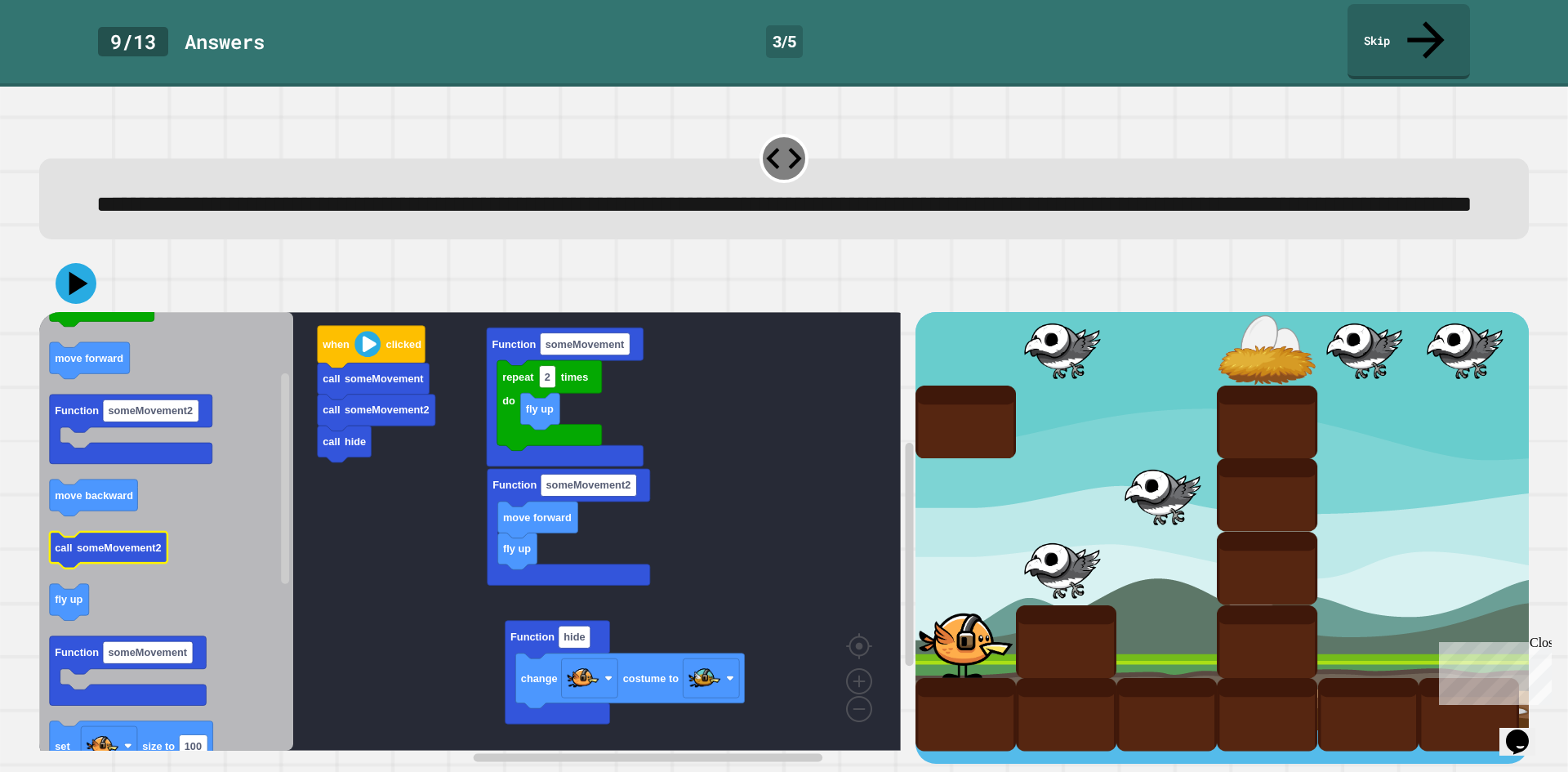
click at [135, 529] on icon "Blockly Workspace" at bounding box center [166, 531] width 254 height 439
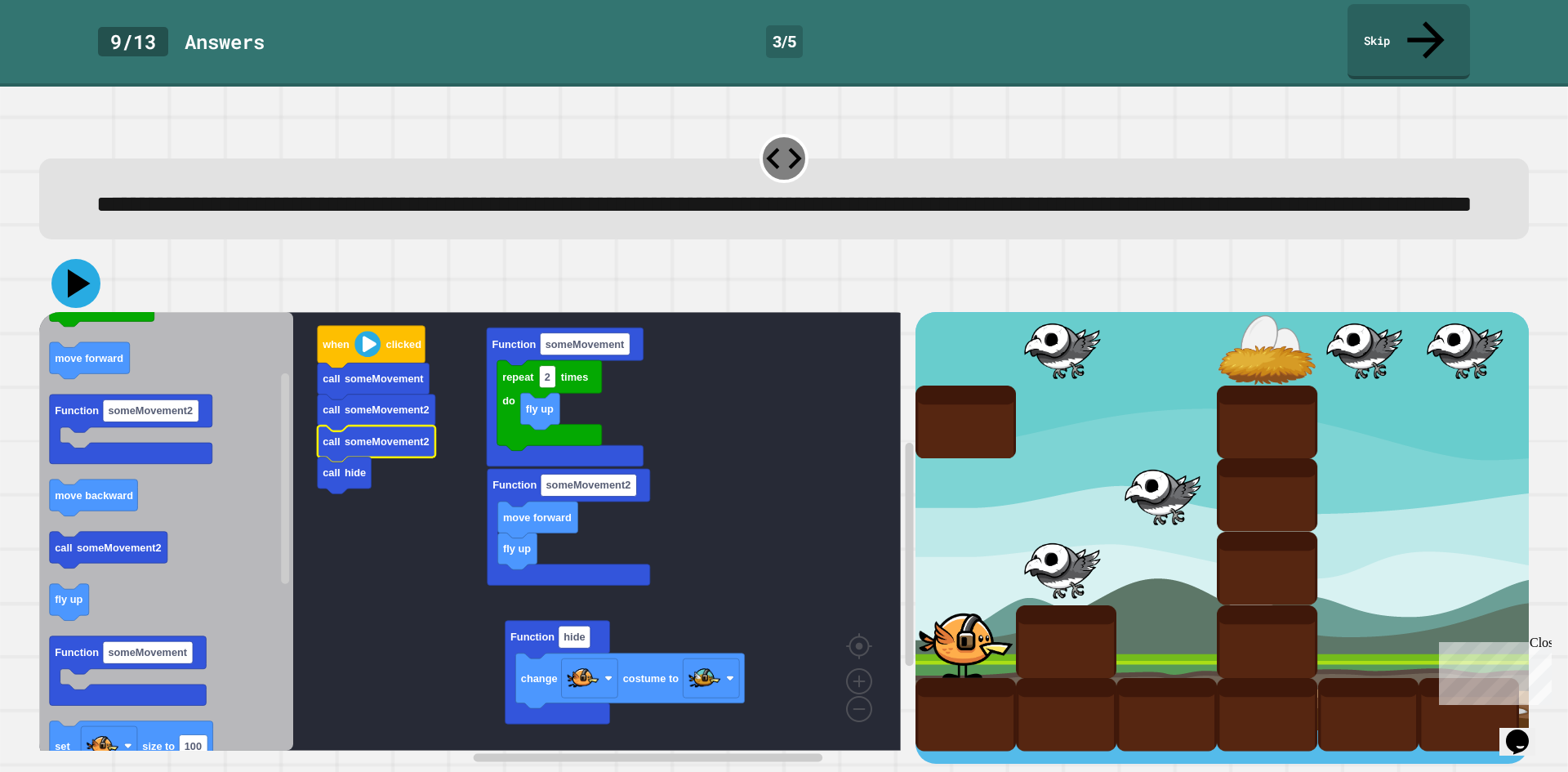
click at [62, 277] on icon at bounding box center [76, 283] width 49 height 49
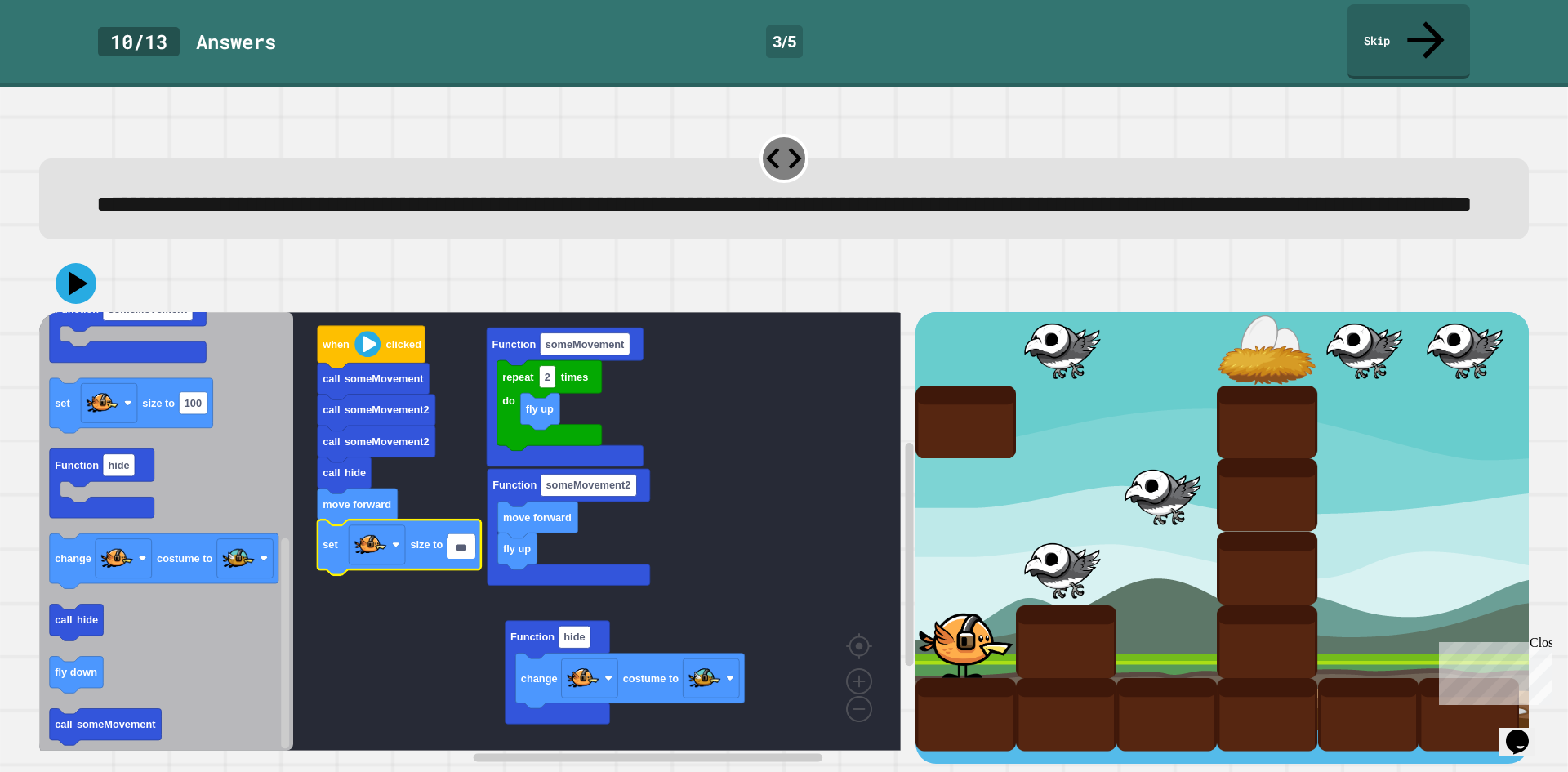
type input "*"
click at [467, 573] on rect "Blockly Workspace" at bounding box center [470, 531] width 862 height 439
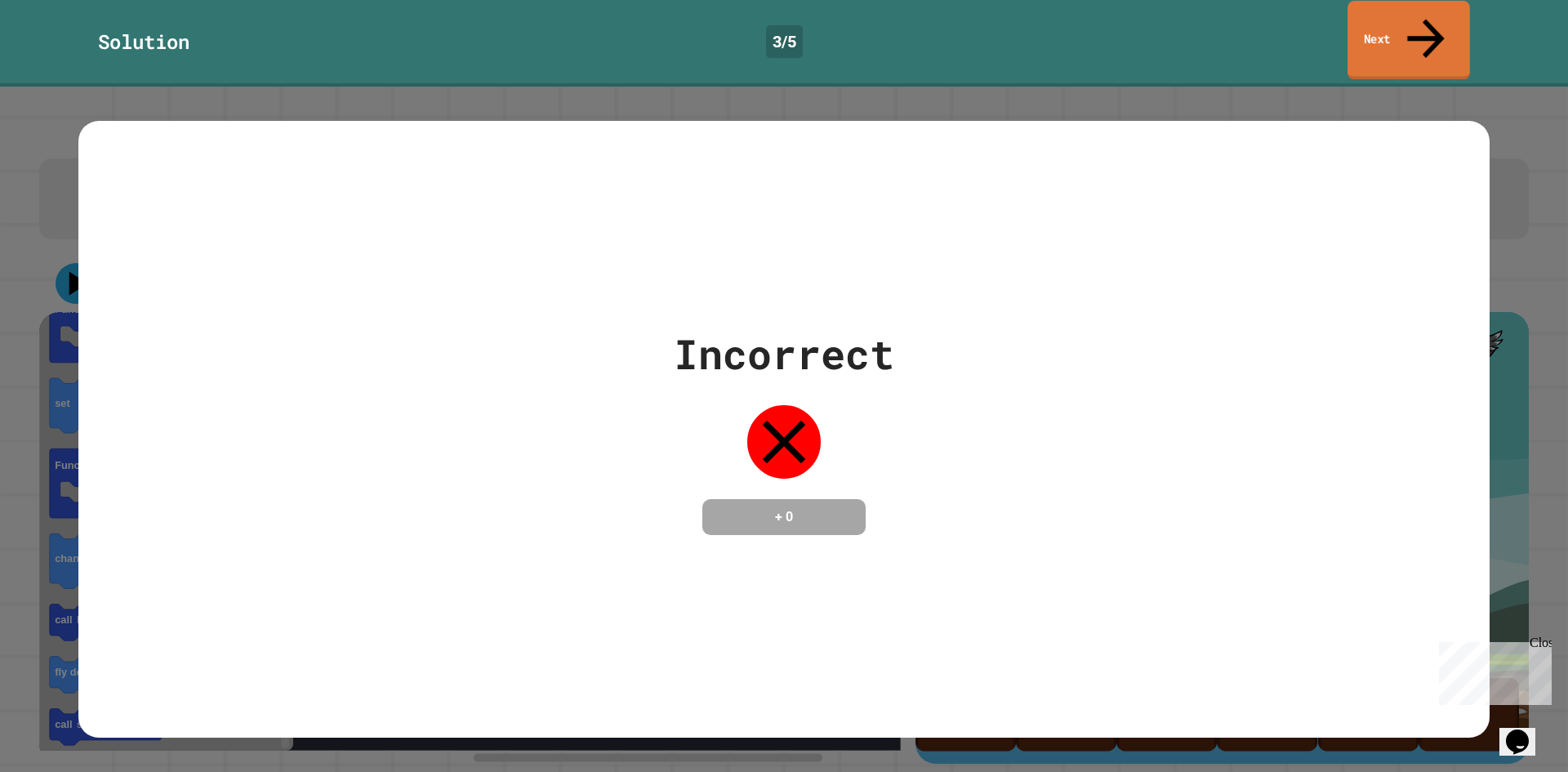
click at [1431, 5] on link "Next" at bounding box center [1409, 41] width 123 height 79
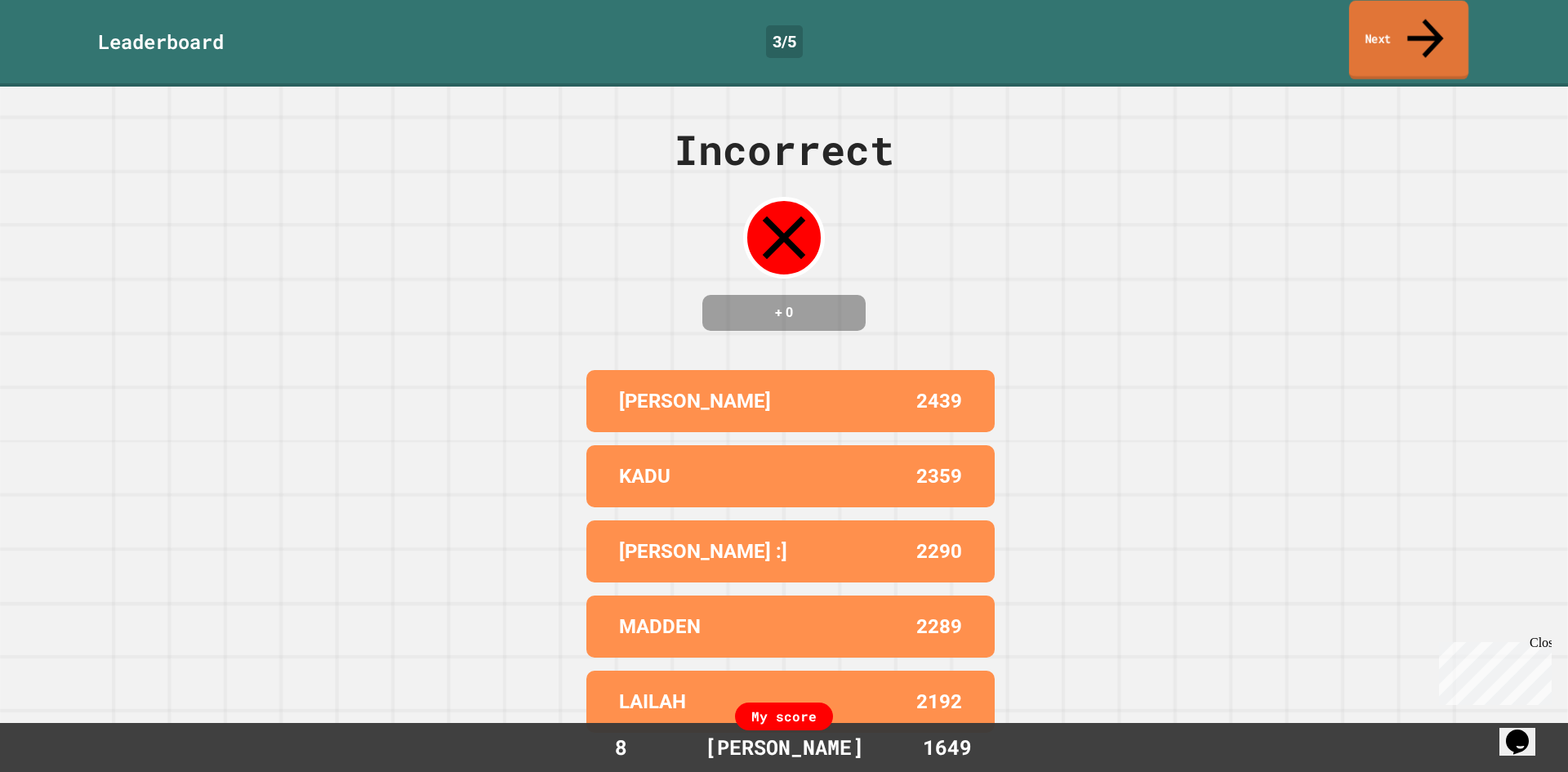
click at [1431, 5] on link "Next" at bounding box center [1408, 41] width 119 height 79
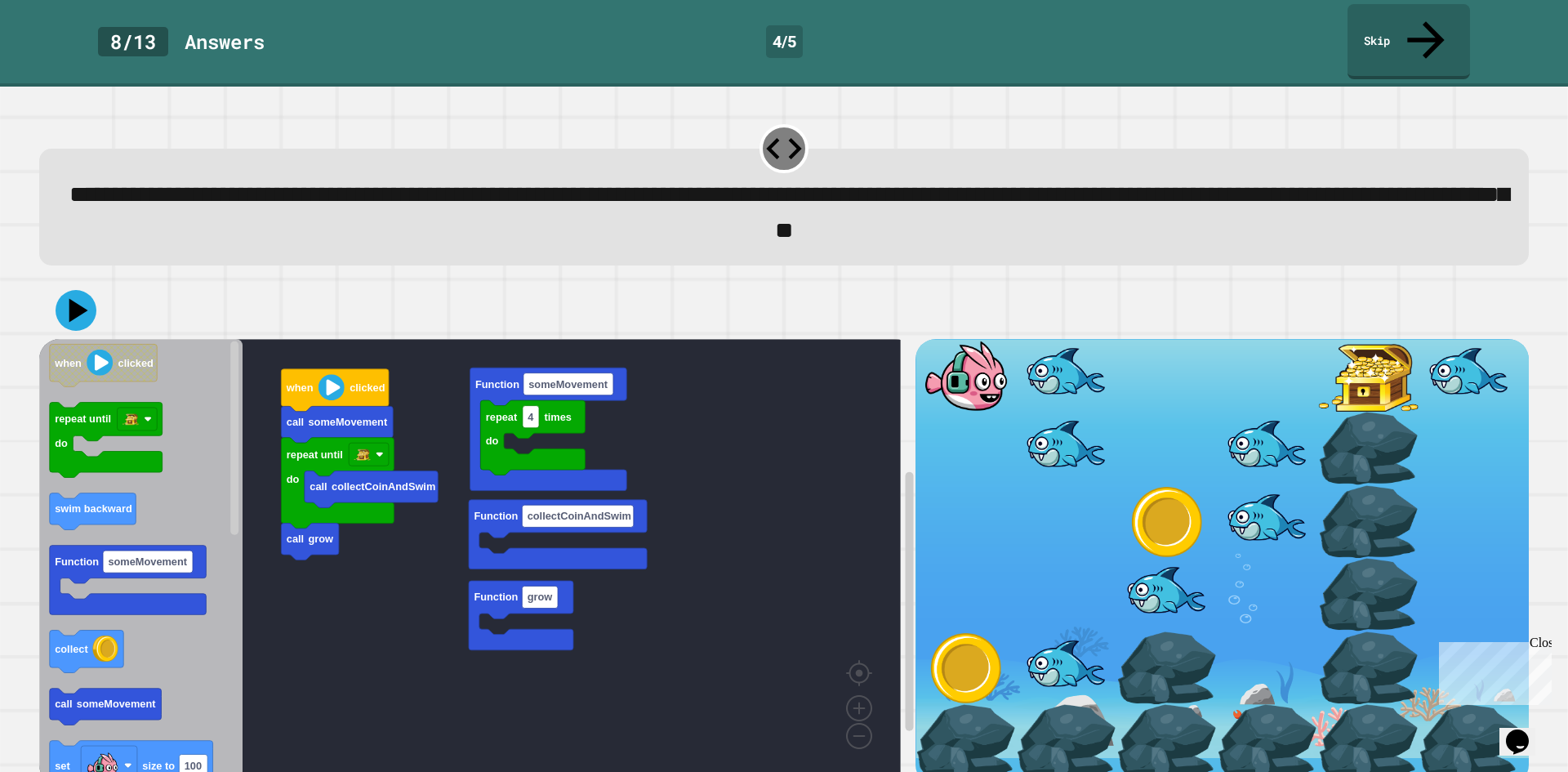
scroll to position [14, 0]
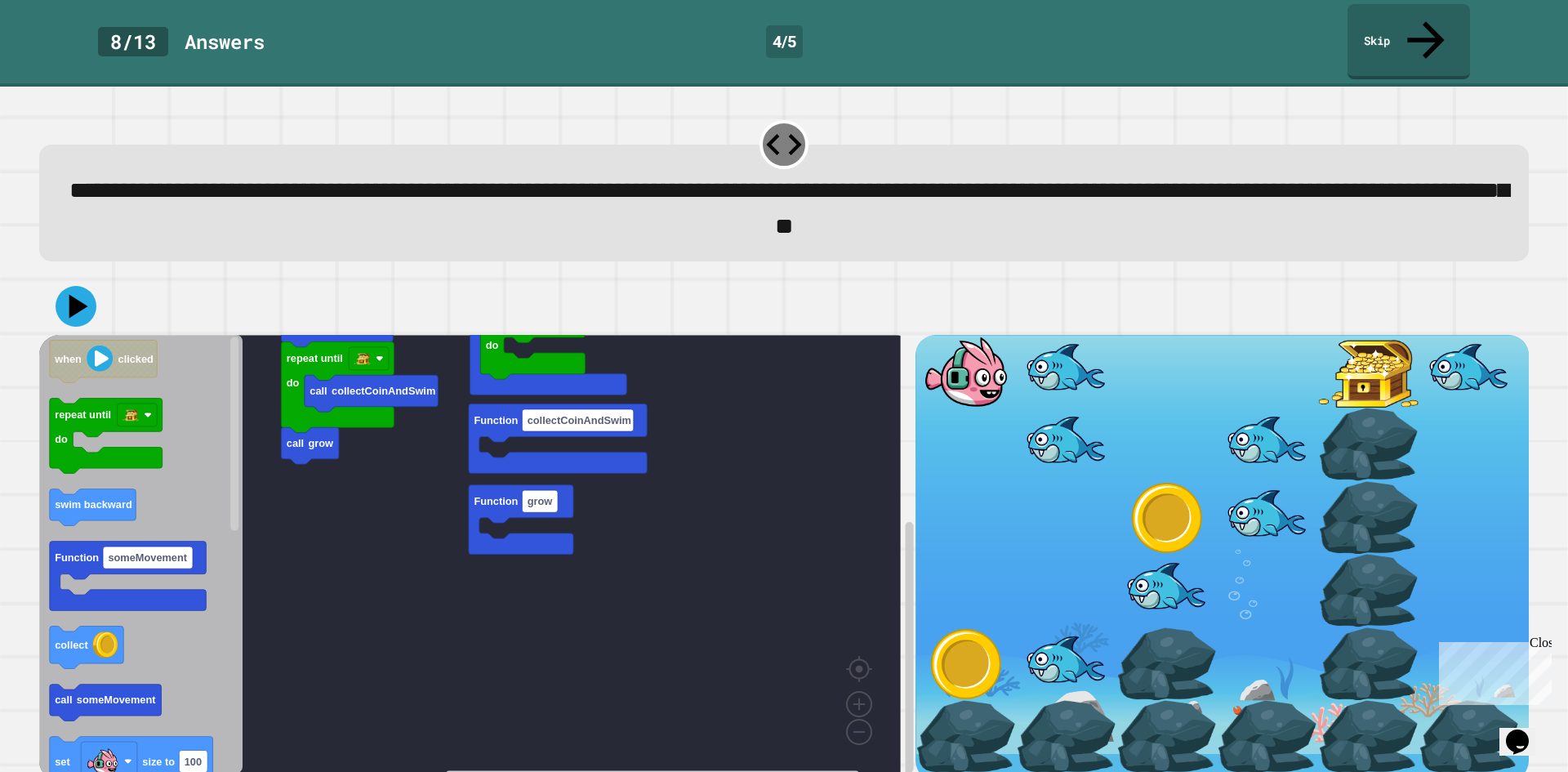
click at [1423, 16] on icon at bounding box center [1426, 40] width 55 height 55
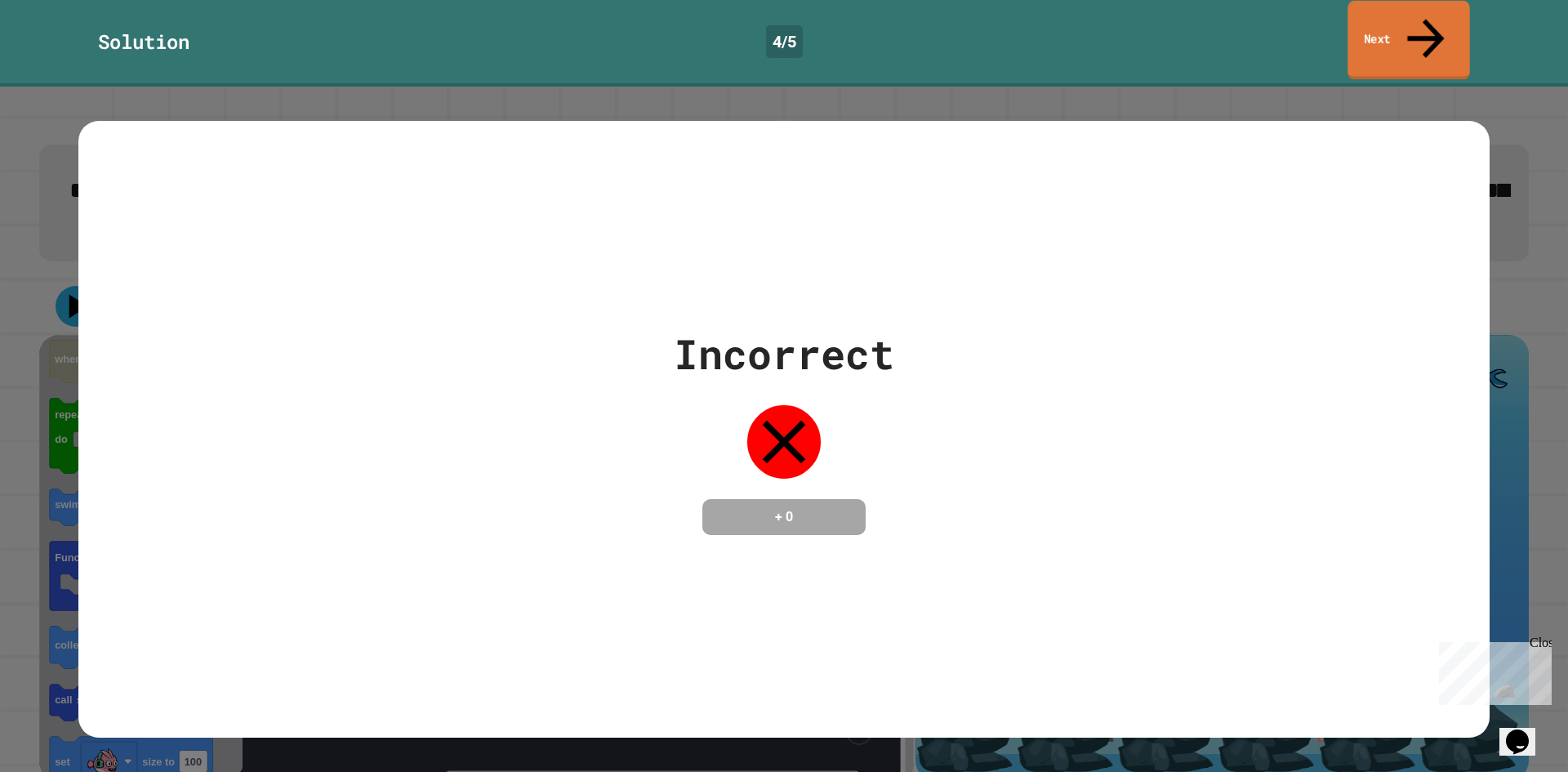
click at [1426, 29] on link "Next" at bounding box center [1409, 41] width 122 height 79
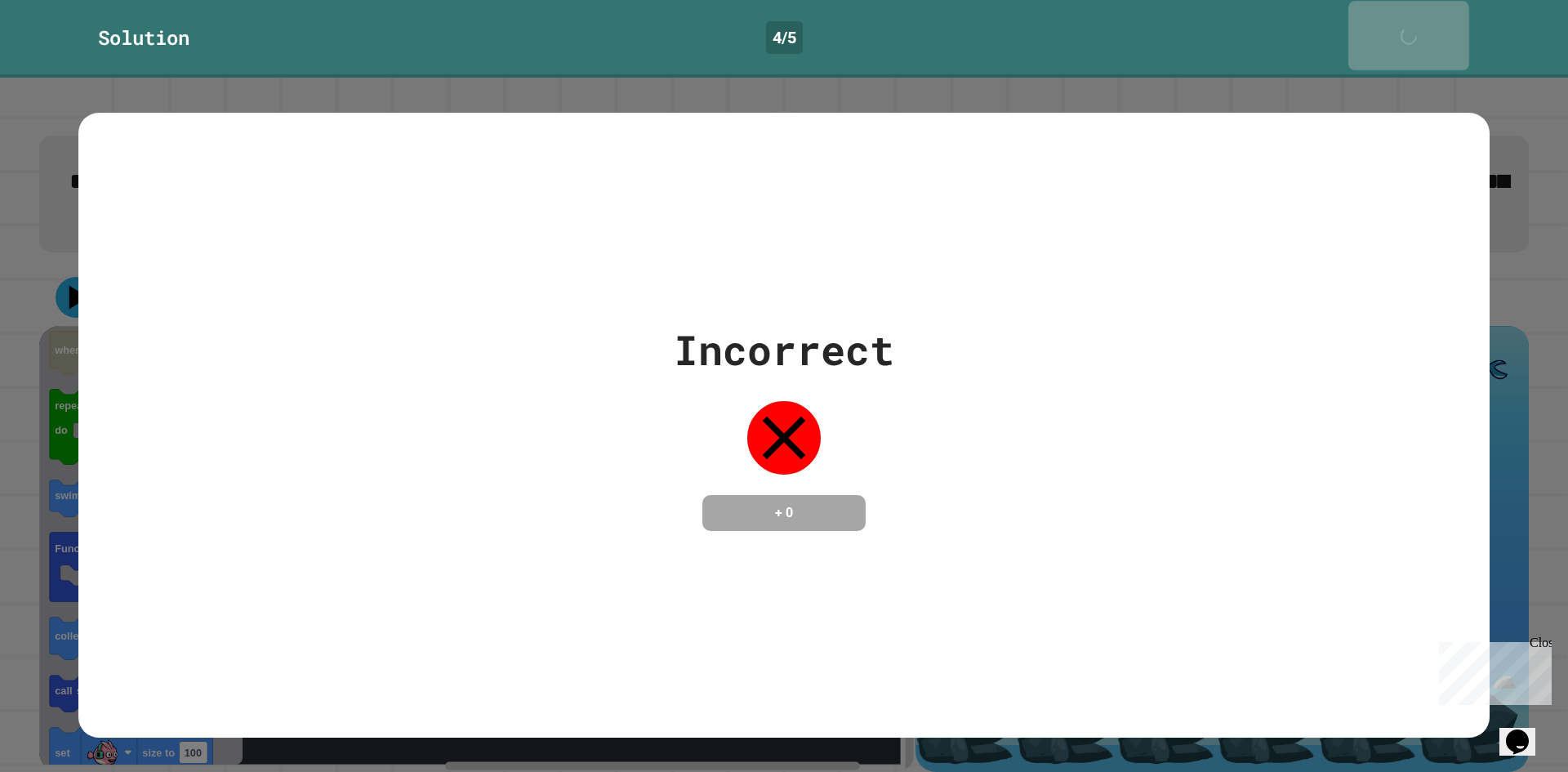
scroll to position [13, 0]
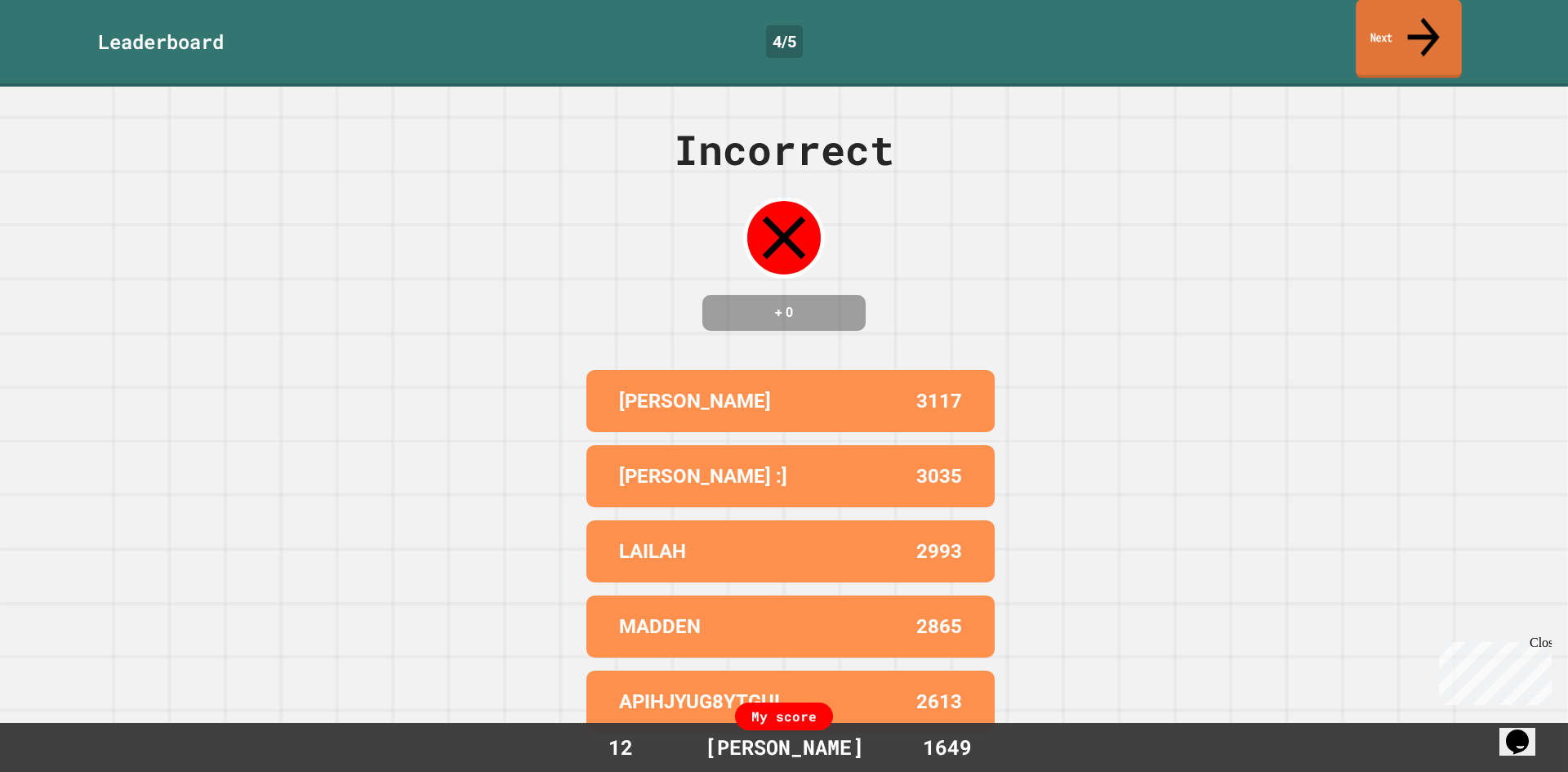
click at [1404, 29] on link "Next" at bounding box center [1409, 39] width 107 height 79
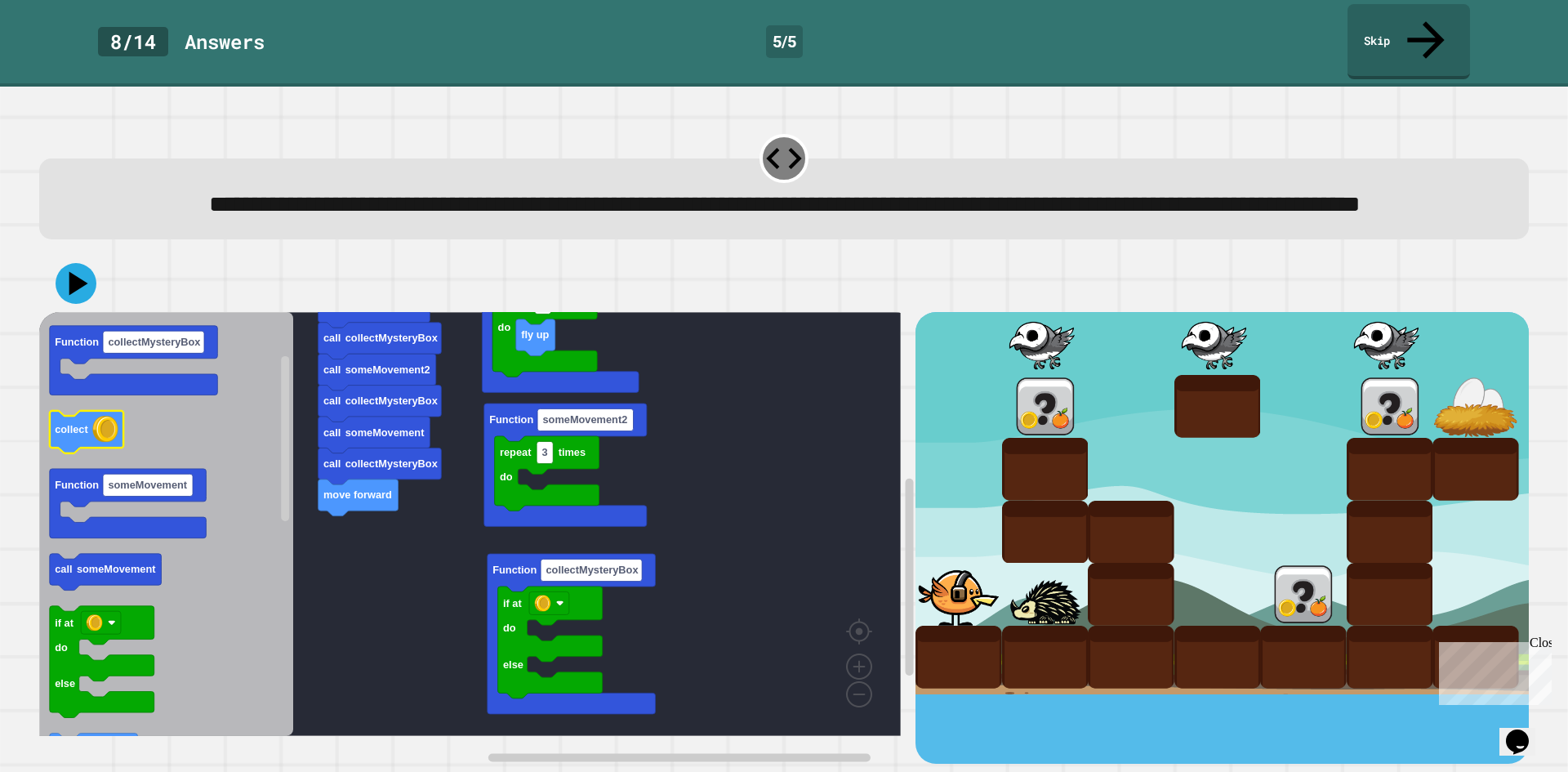
click at [150, 402] on icon "Blockly Workspace" at bounding box center [166, 524] width 254 height 424
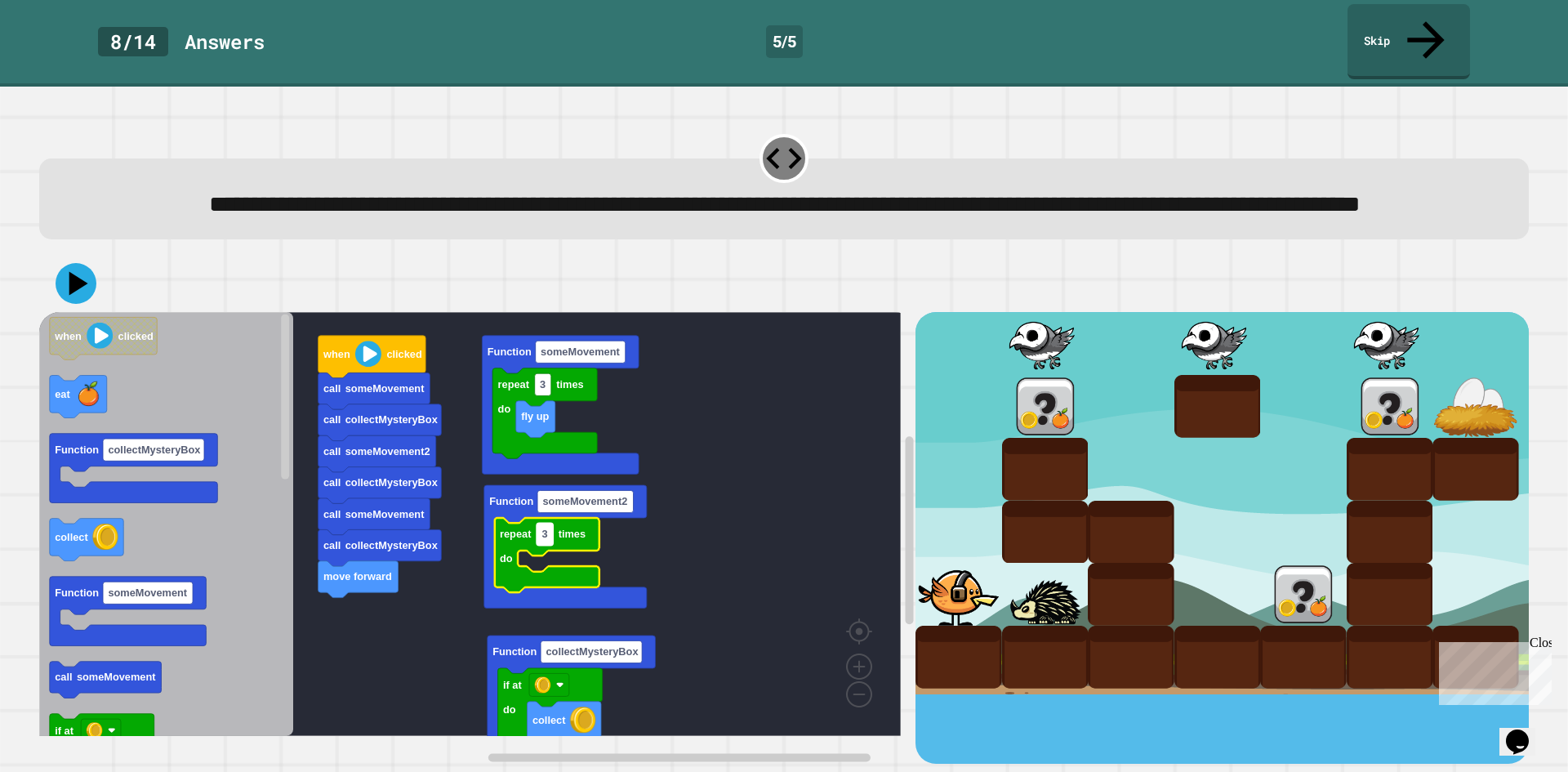
click at [551, 539] on rect "Blockly Workspace" at bounding box center [544, 535] width 16 height 22
type input "*"
click at [204, 560] on icon "Blockly Workspace" at bounding box center [166, 524] width 254 height 424
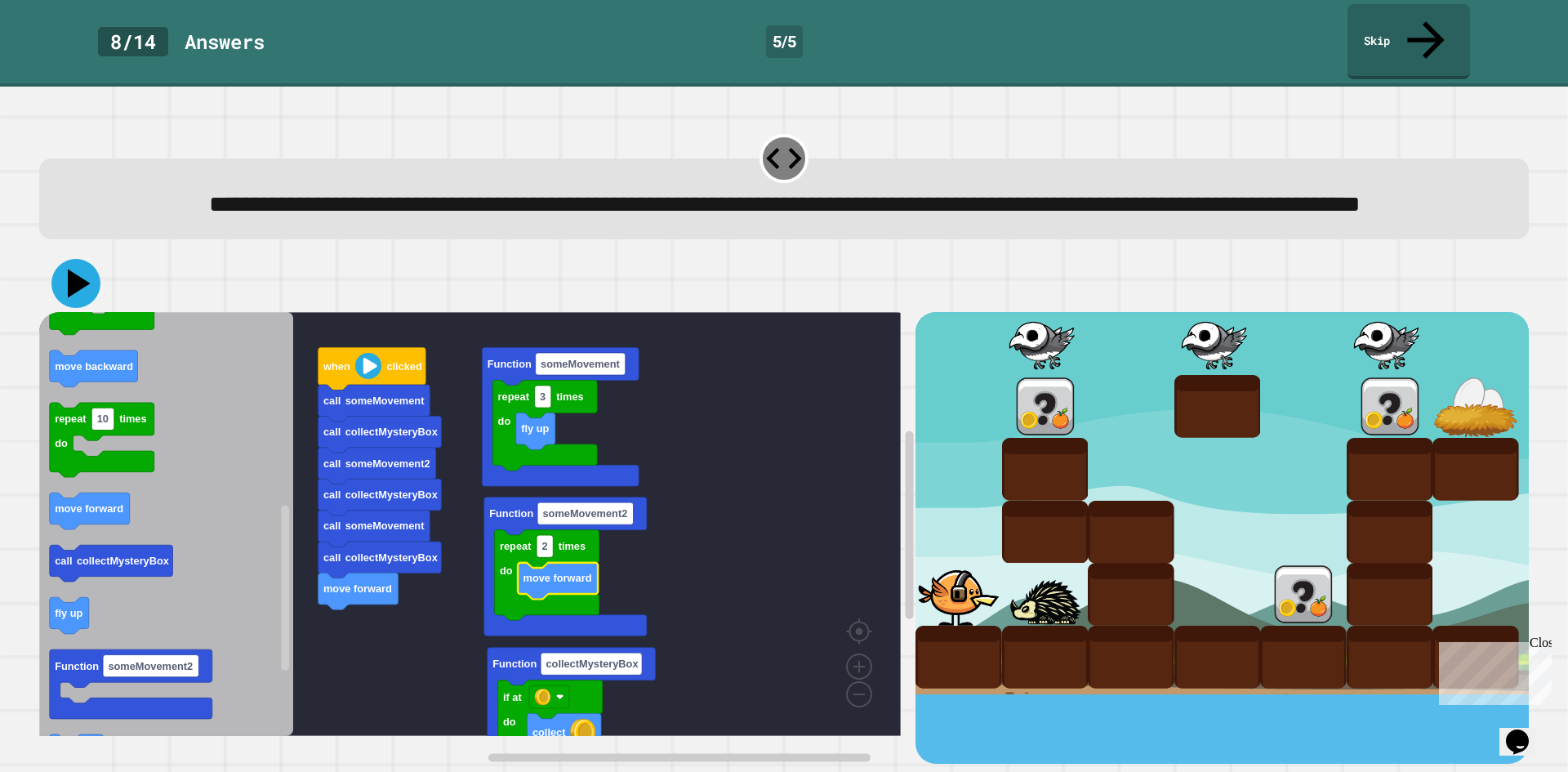
click at [85, 291] on icon at bounding box center [76, 283] width 49 height 49
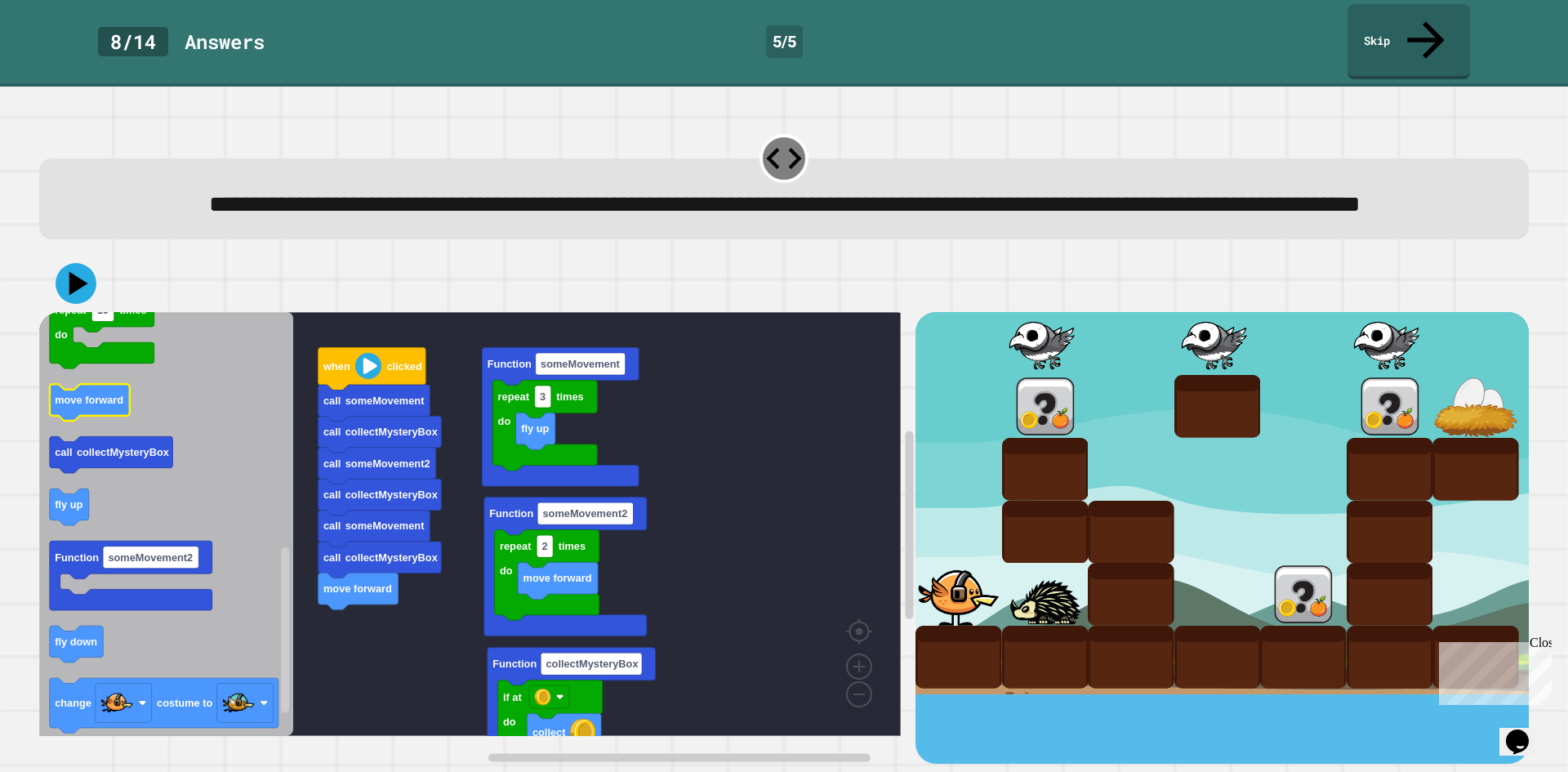
click at [283, 448] on div "call collectMysteryBox call collectMysteryBox move forward call collectMysteryB…" at bounding box center [477, 538] width 876 height 451
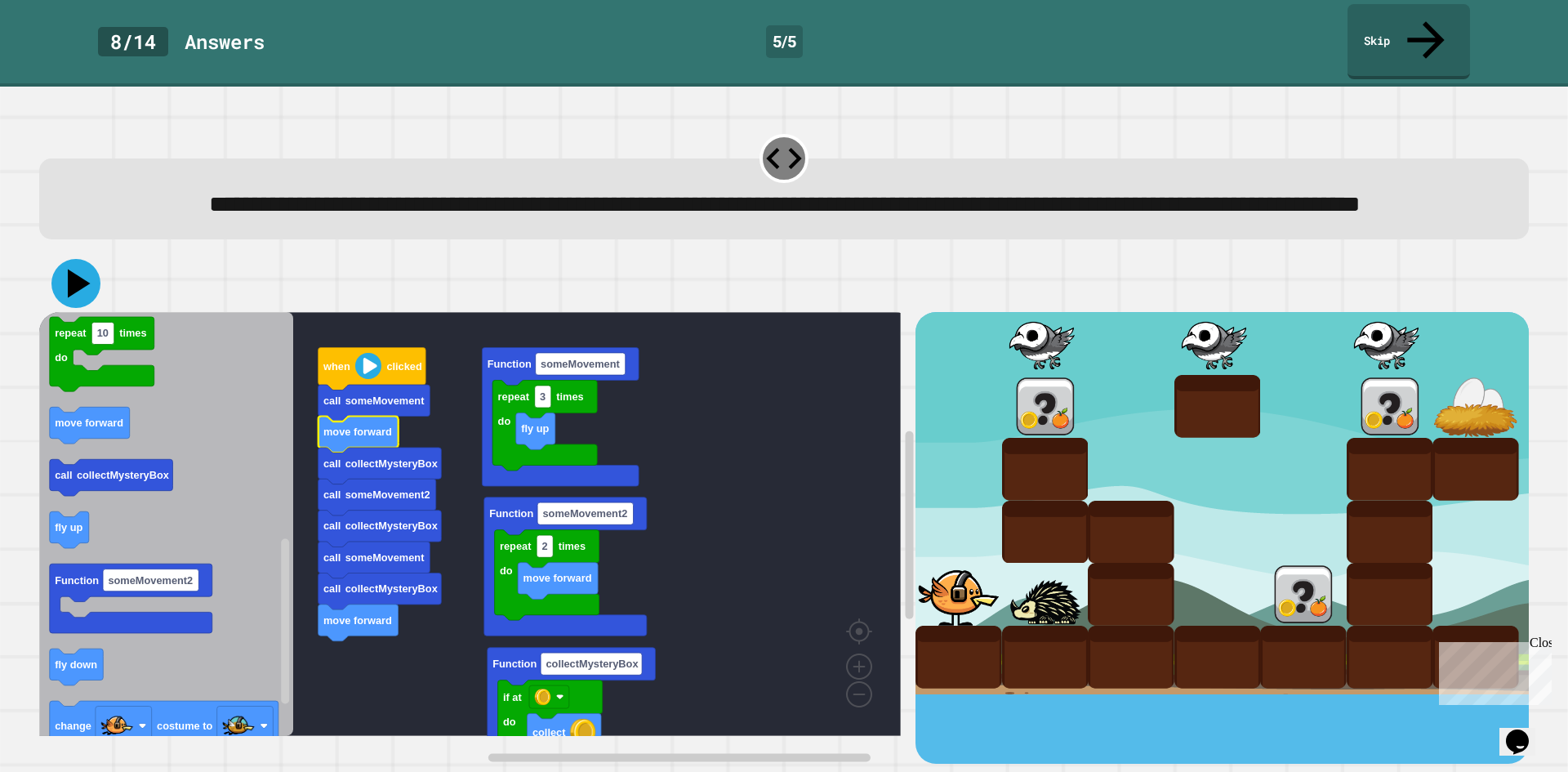
click at [81, 284] on icon at bounding box center [79, 284] width 23 height 29
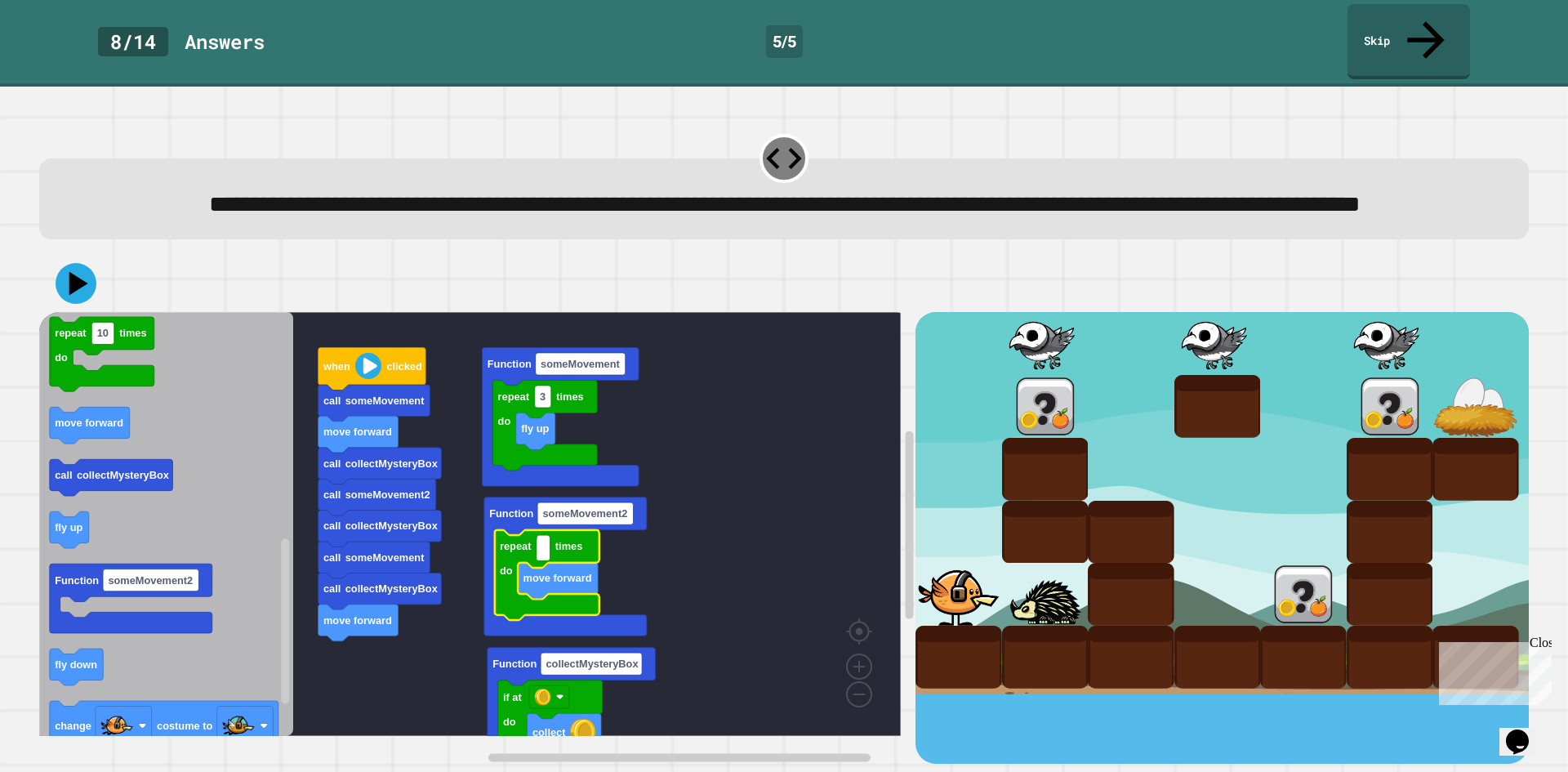
type input "*"
click at [725, 555] on rect "Blockly Workspace" at bounding box center [470, 524] width 862 height 424
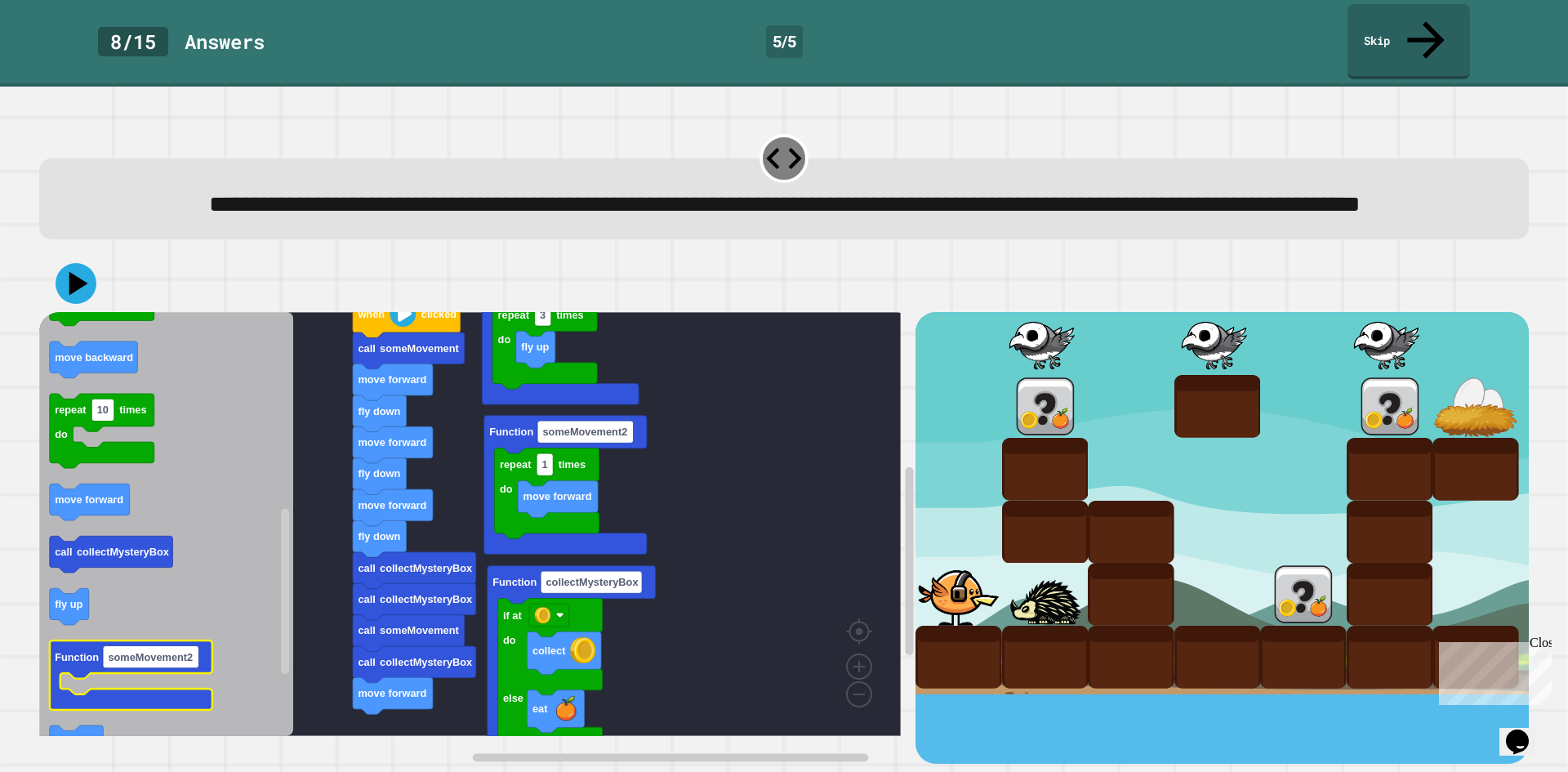
click at [57, 670] on icon "when clicked eat Function collectMysteryBox collect Function someMovement call …" at bounding box center [166, 524] width 254 height 424
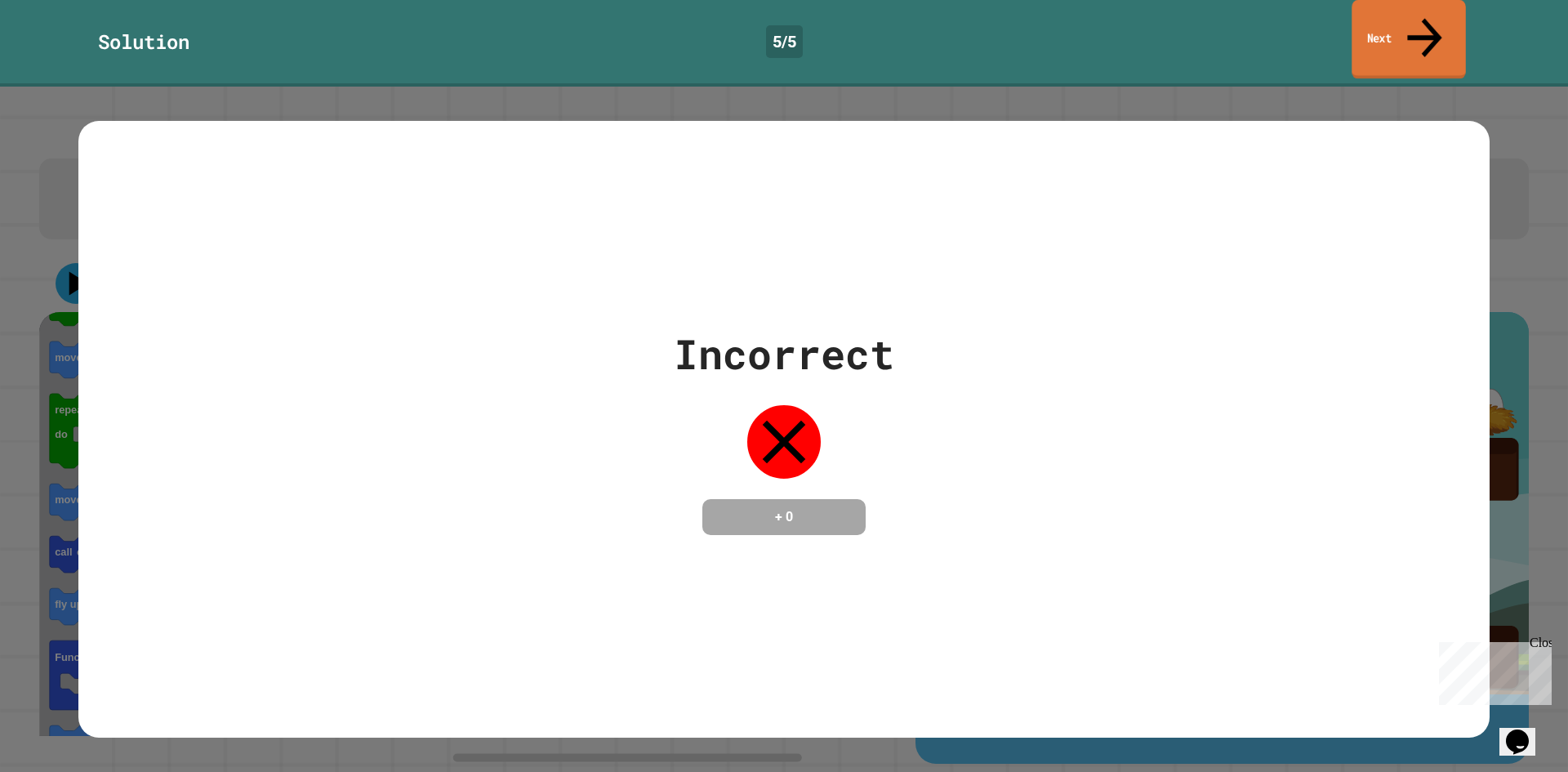
click at [1399, 39] on link "Next" at bounding box center [1408, 40] width 113 height 79
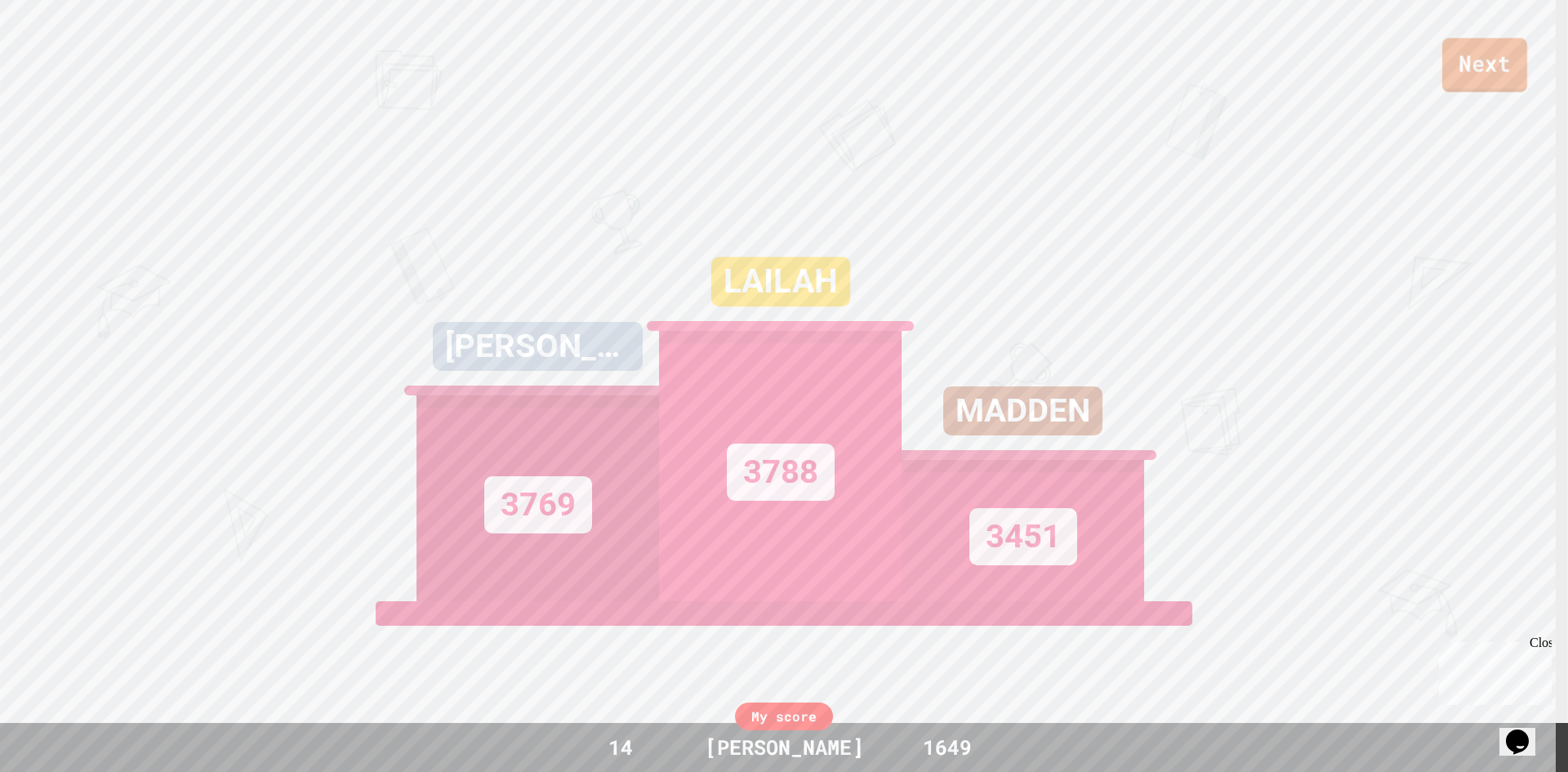
click at [1470, 74] on link "Next" at bounding box center [1485, 66] width 85 height 54
